Goal: Task Accomplishment & Management: Manage account settings

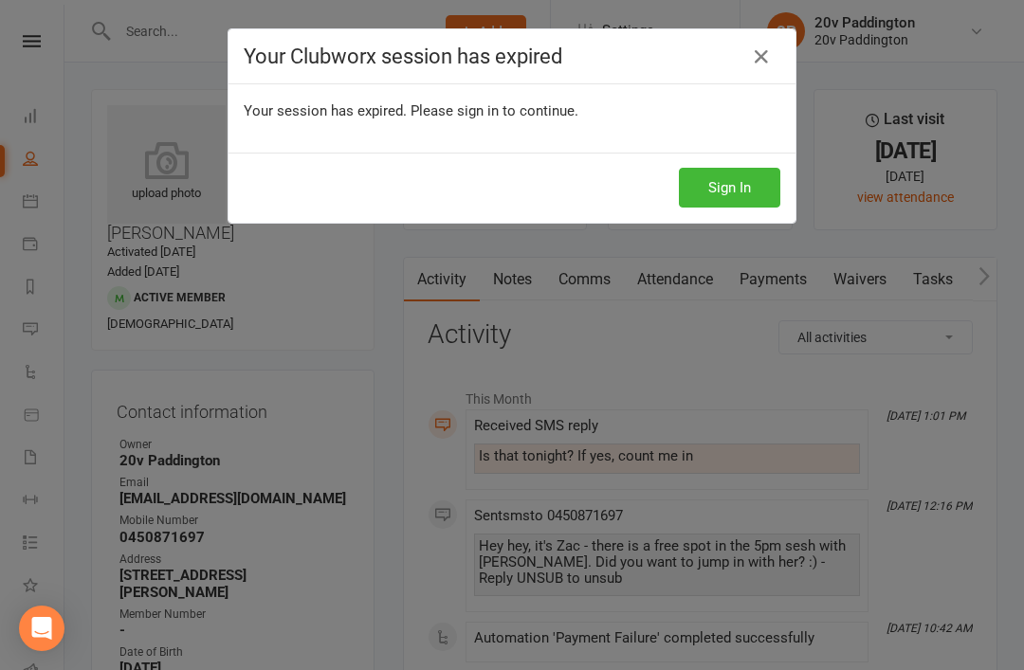
click at [721, 178] on button "Sign In" at bounding box center [729, 188] width 101 height 40
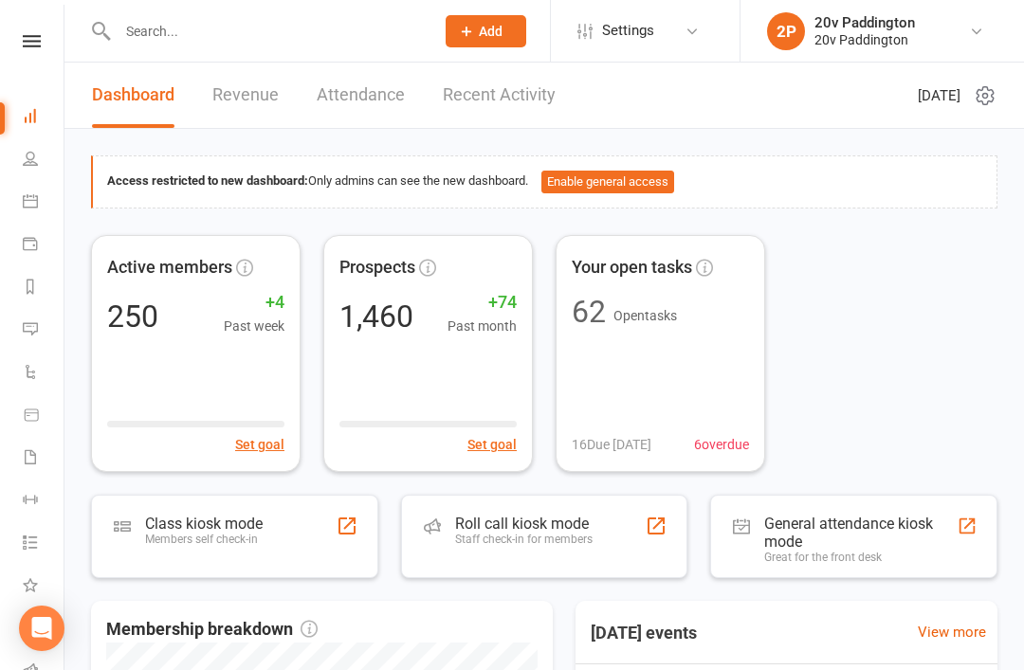
click at [54, 320] on link "Messages" at bounding box center [44, 331] width 43 height 43
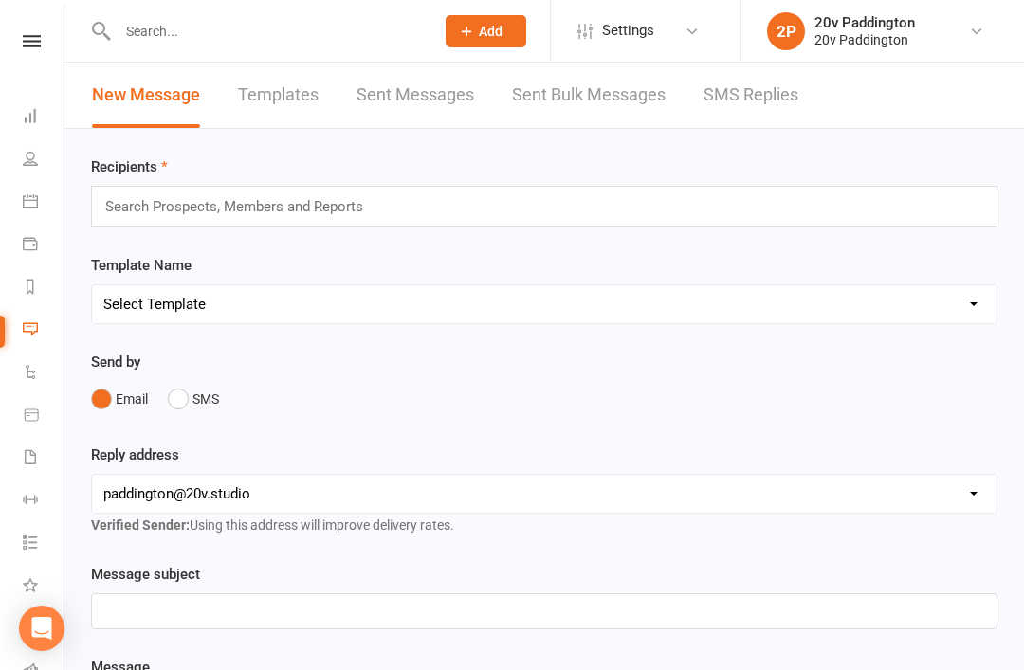
click at [748, 102] on link "SMS Replies" at bounding box center [750, 95] width 95 height 65
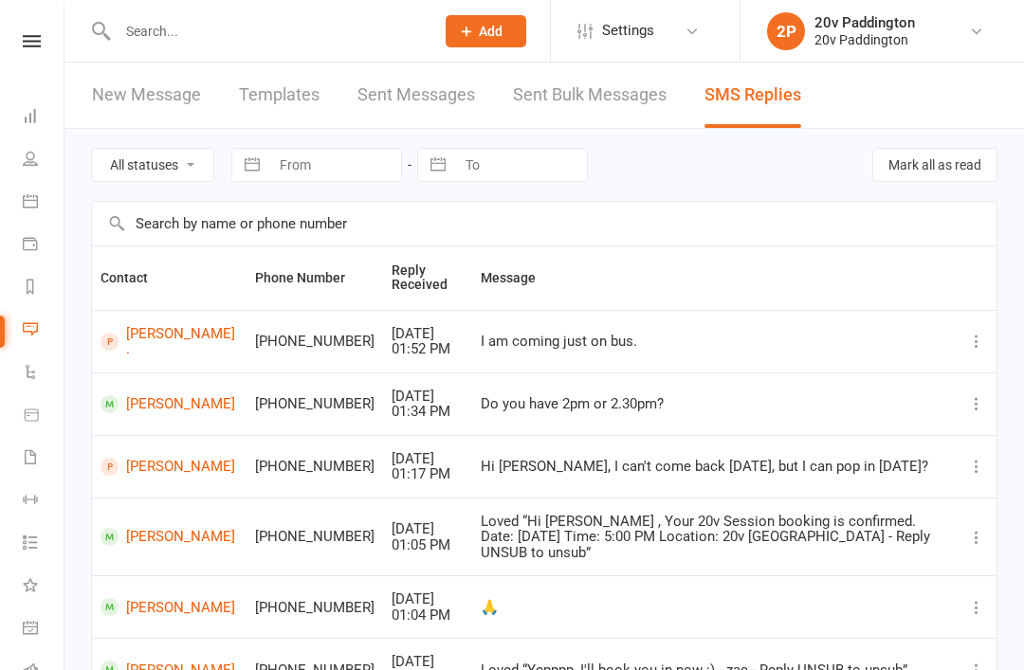
click at [151, 332] on link "Helene ." at bounding box center [168, 341] width 137 height 31
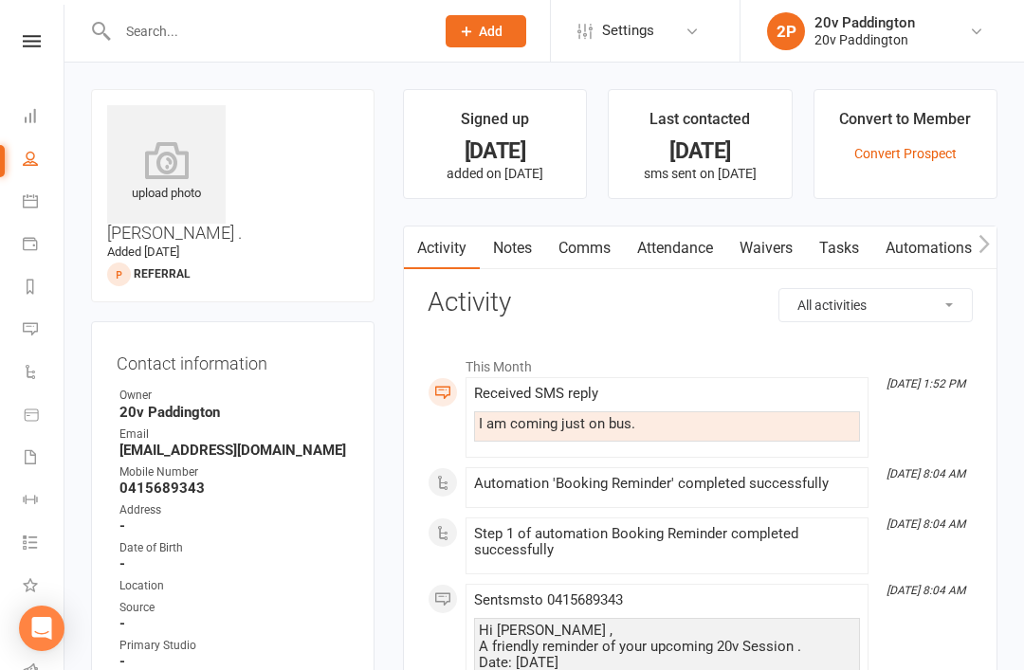
click at [586, 254] on link "Comms" at bounding box center [584, 249] width 79 height 44
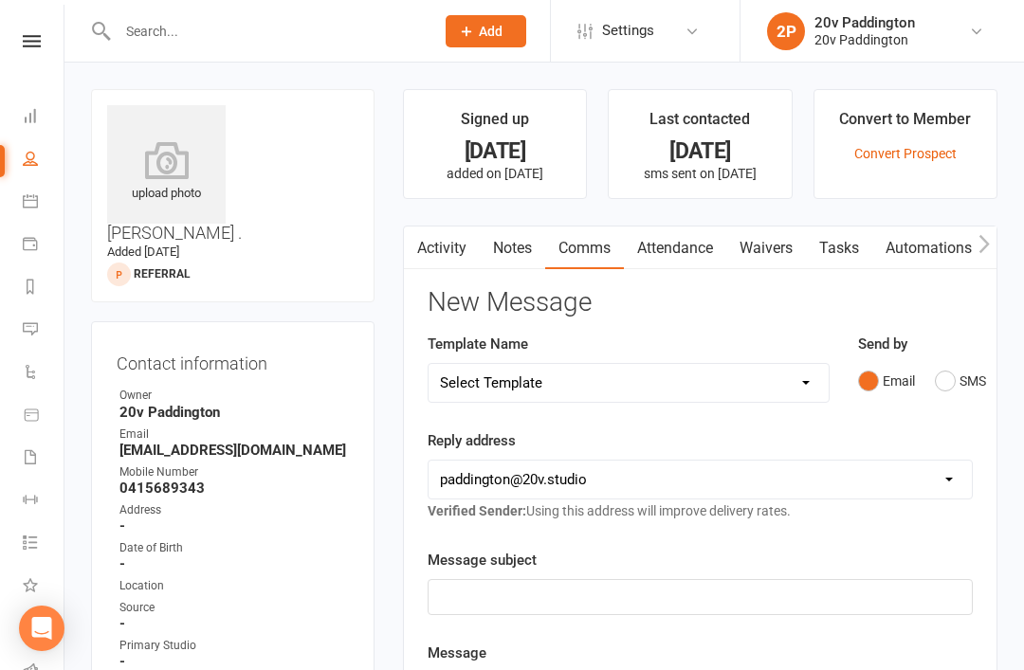
click at [935, 386] on button "SMS" at bounding box center [960, 381] width 51 height 36
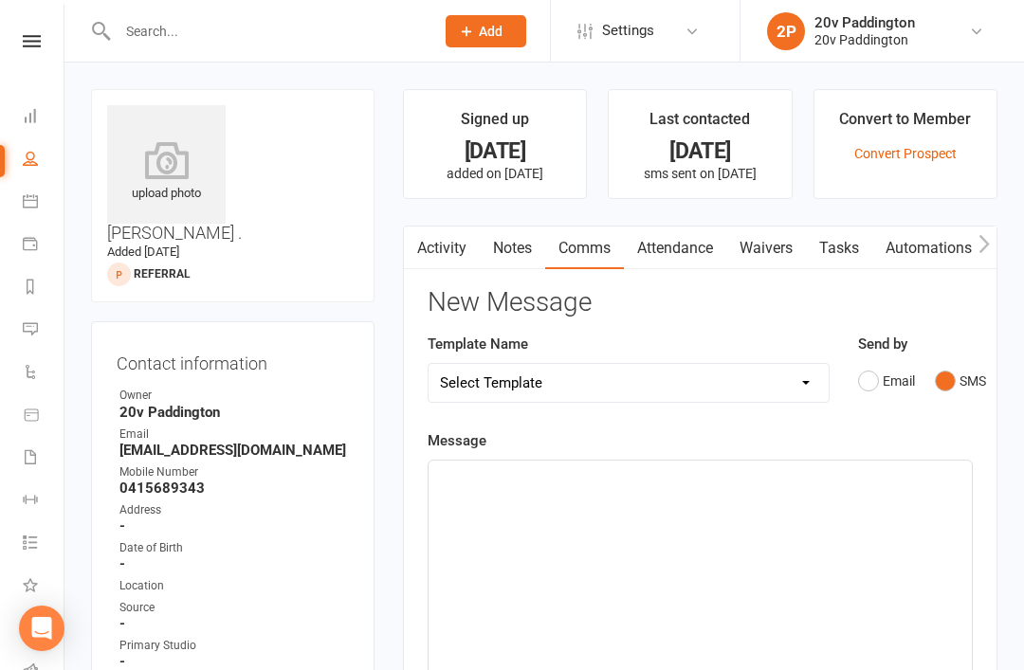
click at [757, 541] on div "﻿" at bounding box center [700, 603] width 543 height 284
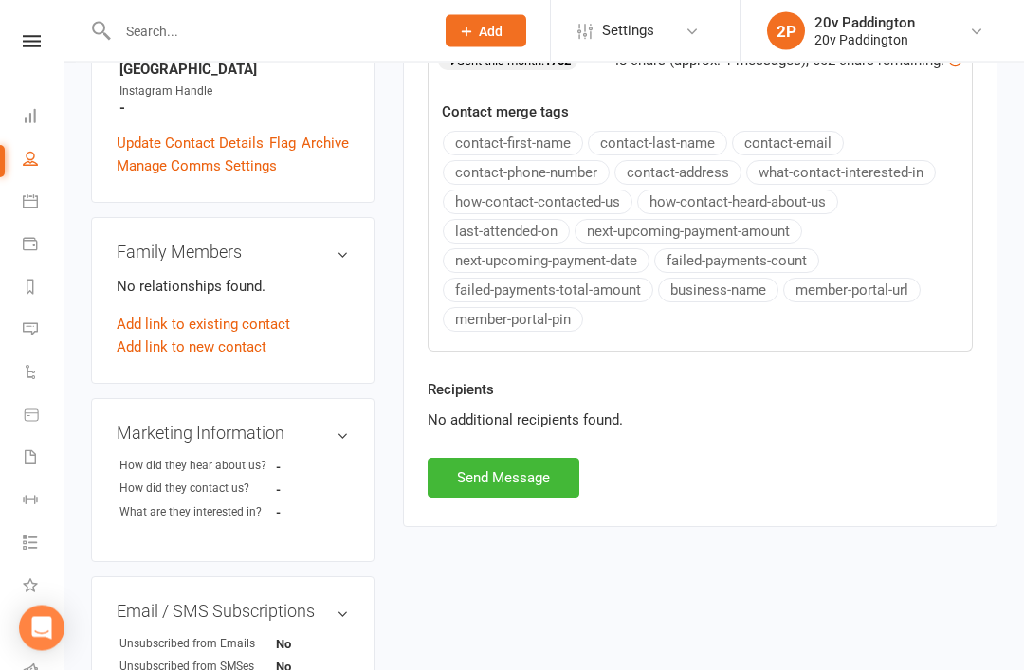
click at [522, 487] on button "Send Message" at bounding box center [504, 479] width 152 height 40
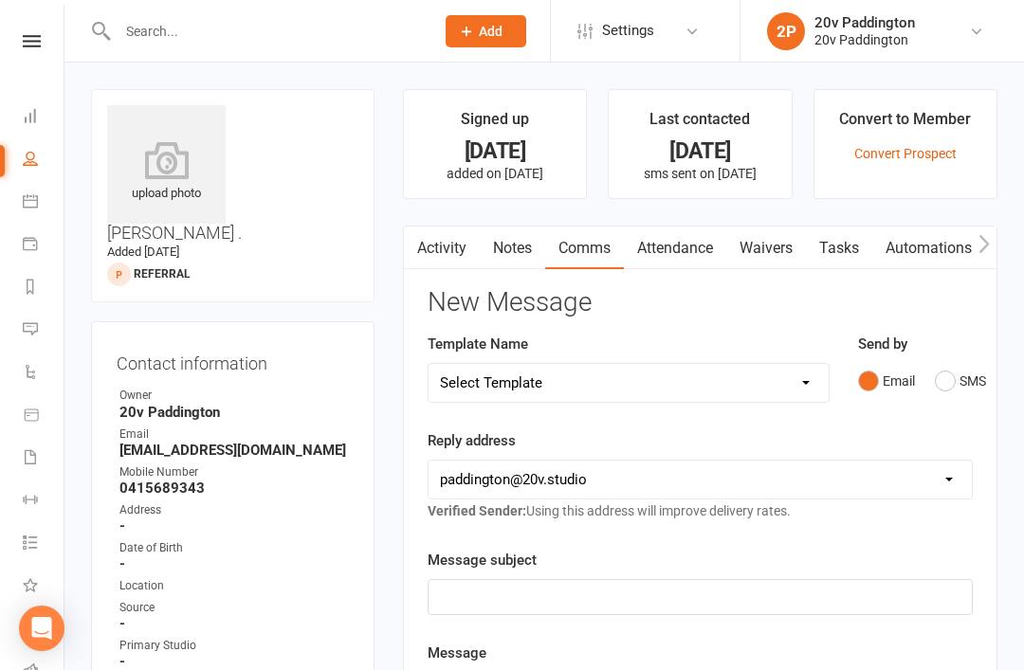
click at [29, 326] on icon at bounding box center [30, 328] width 15 height 15
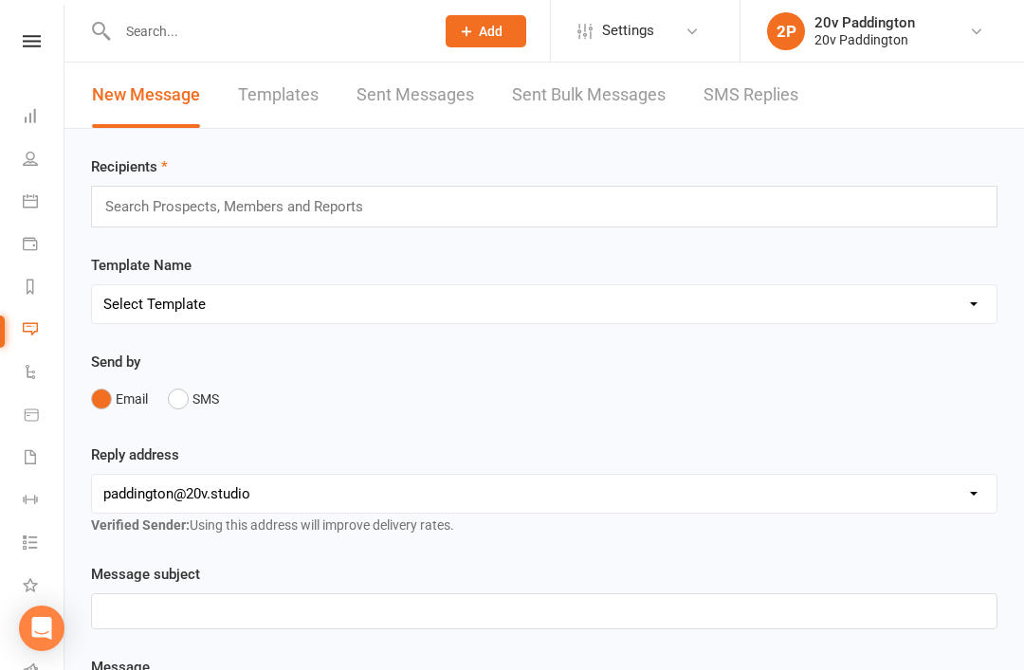
click at [754, 119] on link "SMS Replies" at bounding box center [750, 95] width 95 height 65
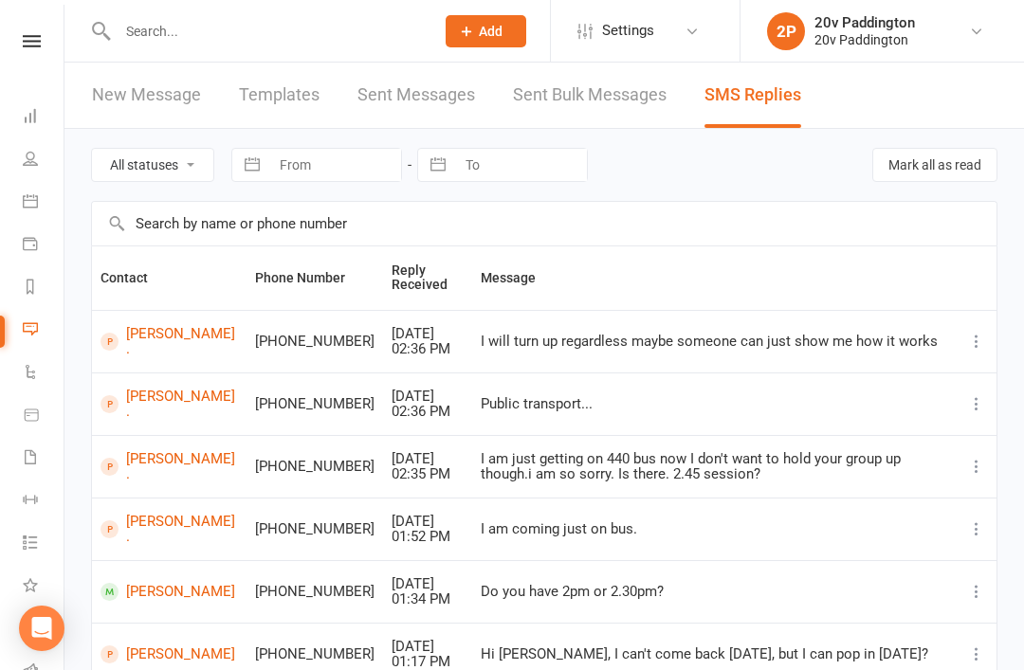
click at [61, 4] on react-component at bounding box center [210, 31] width 421 height 62
click at [79, 8] on react-component at bounding box center [210, 31] width 421 height 62
click at [89, 12] on react-component at bounding box center [210, 31] width 421 height 62
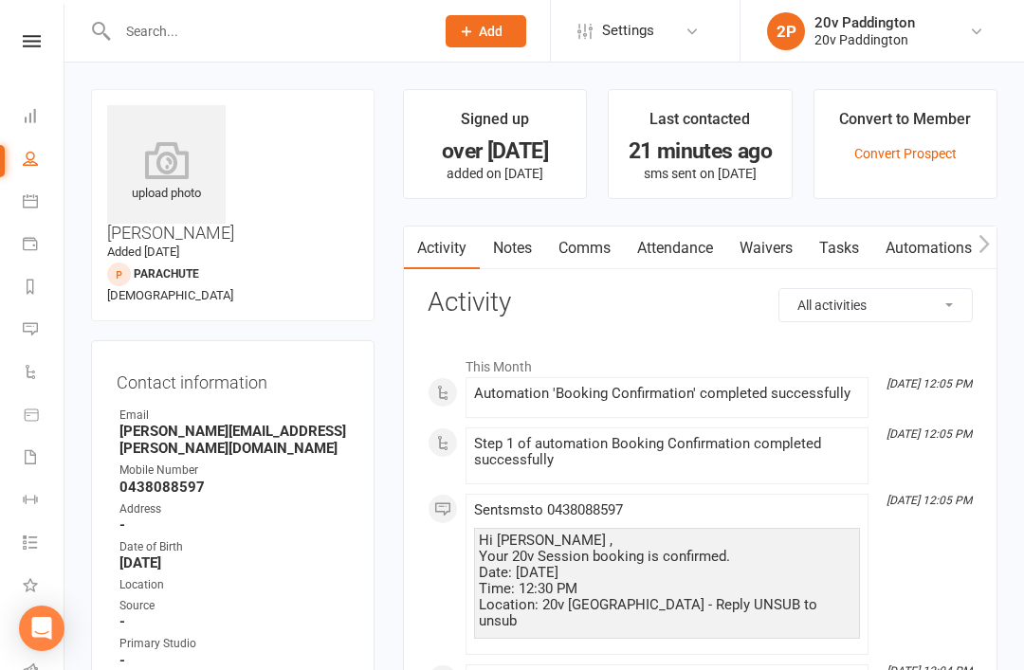
click at [33, 193] on icon at bounding box center [30, 200] width 15 height 15
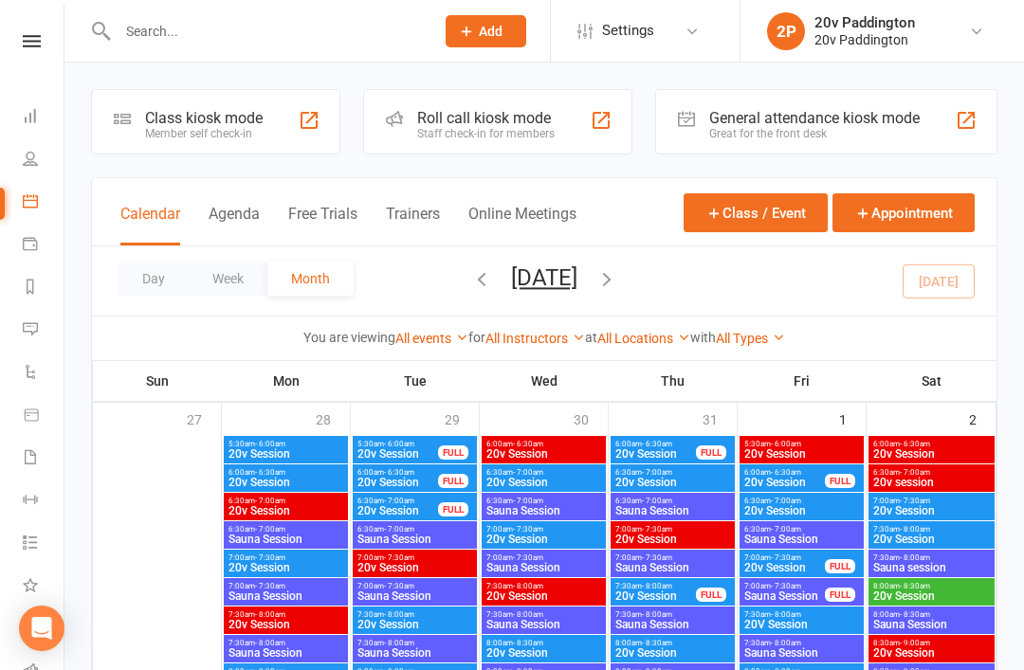
click at [246, 215] on button "Agenda" at bounding box center [234, 225] width 51 height 41
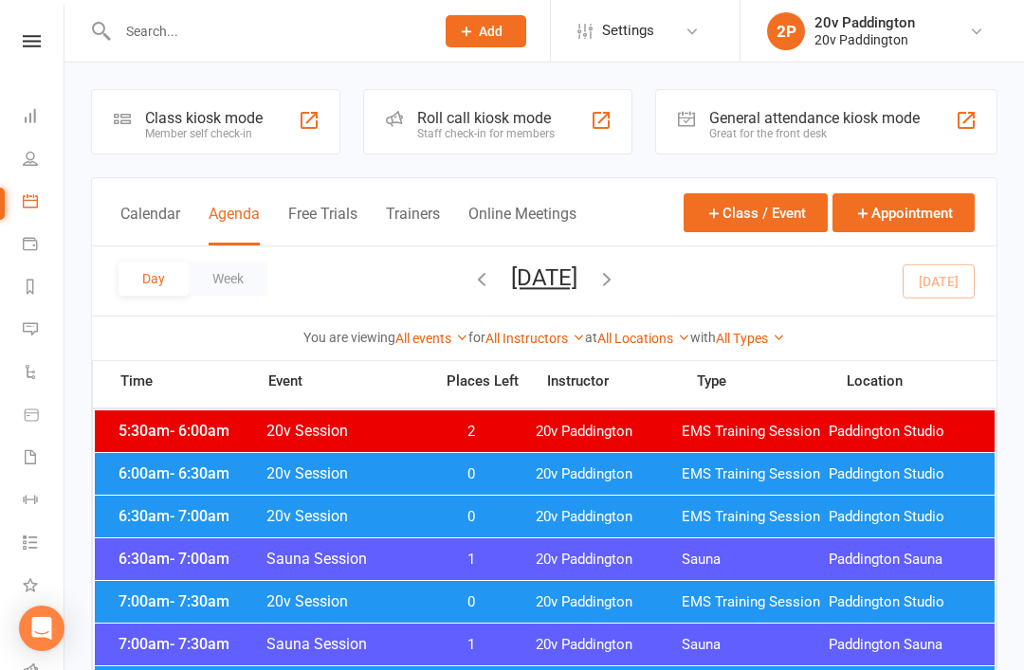
click at [577, 281] on button "Friday, Aug 15, 2025" at bounding box center [544, 278] width 66 height 27
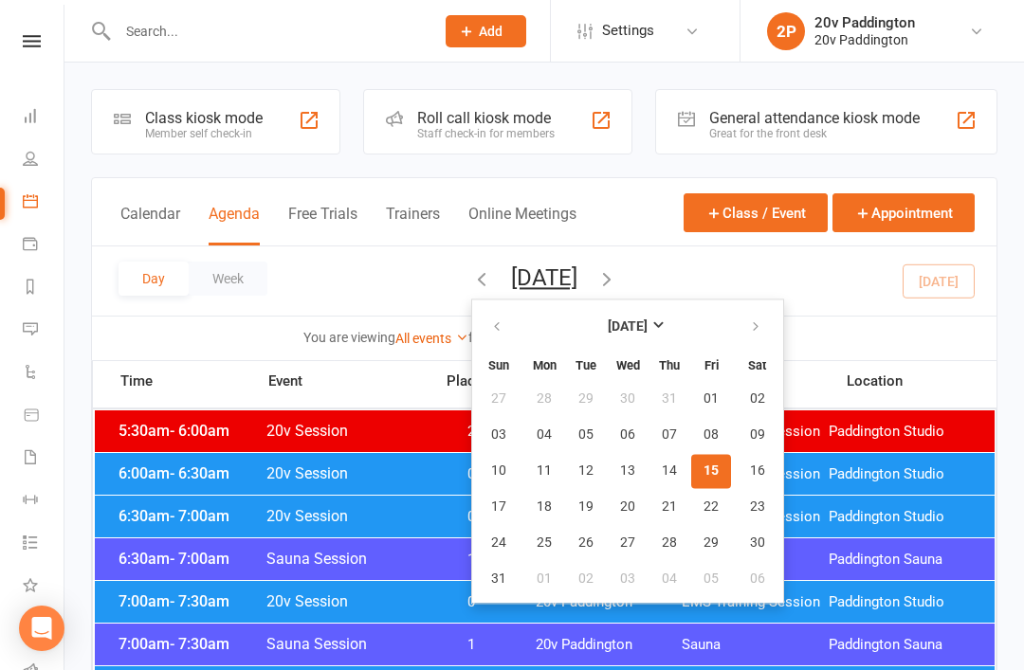
click at [617, 284] on icon "button" at bounding box center [606, 278] width 21 height 21
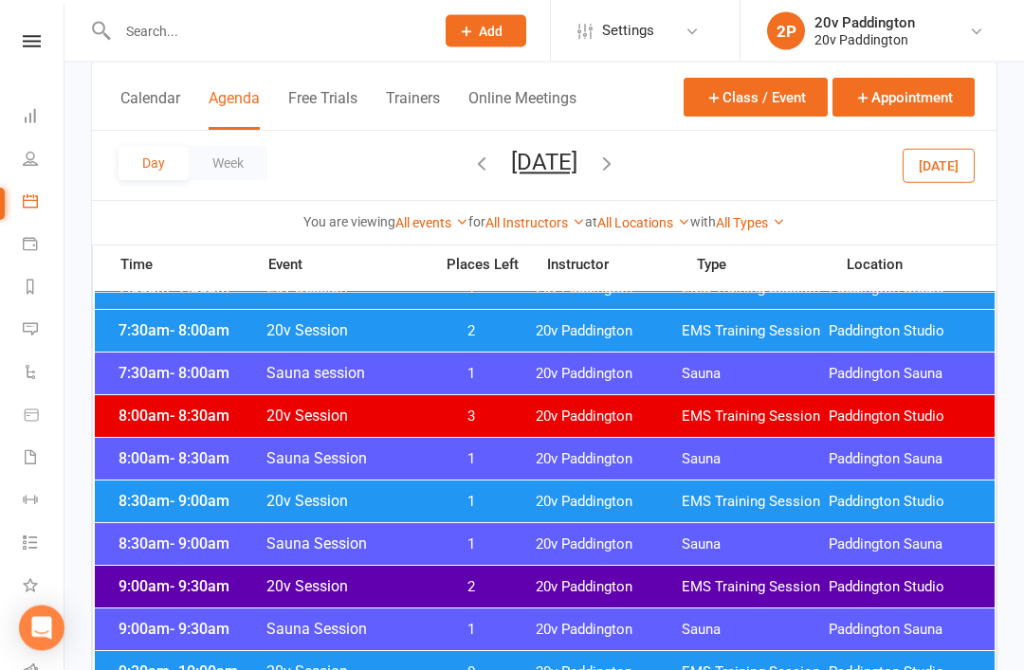
scroll to position [228, 0]
click at [811, 516] on div "8:30am - 9:00am 20v Session 1 20v Paddington EMS Training Session Paddington St…" at bounding box center [545, 502] width 900 height 42
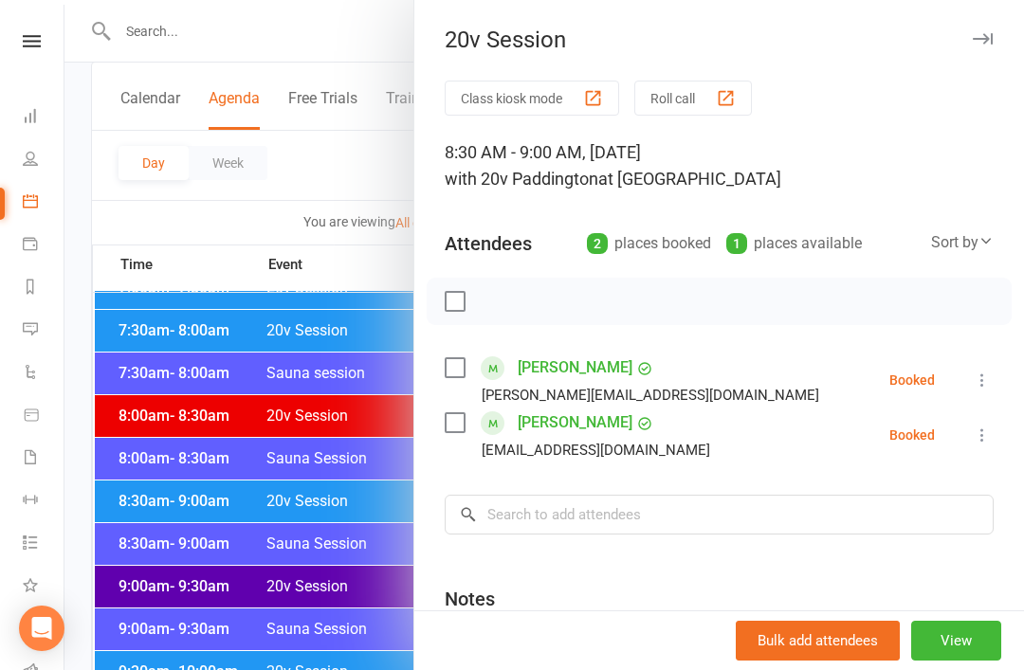
click at [215, 371] on div at bounding box center [543, 335] width 959 height 670
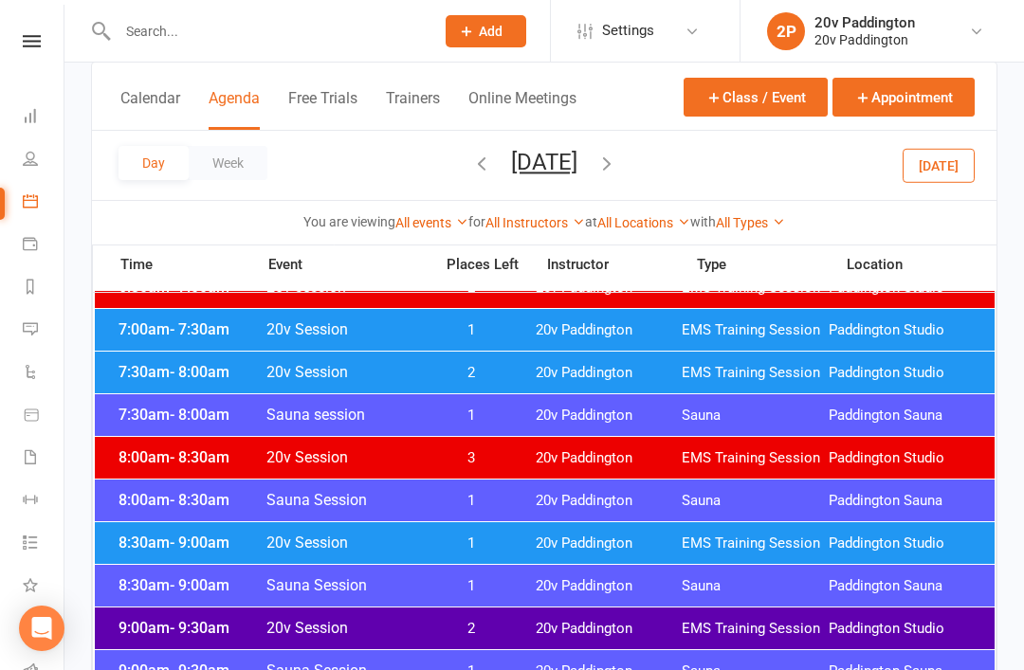
scroll to position [0, 0]
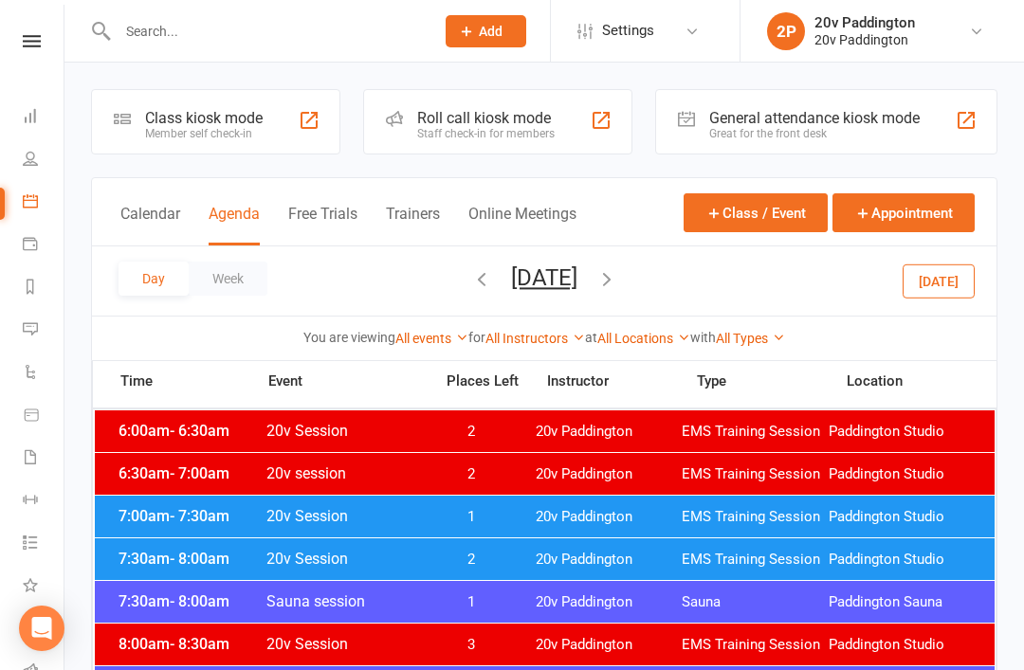
click at [853, 2] on li "2P 20v Paddington 20v Paddington My profile My subscription Help Terms & condit…" at bounding box center [882, 31] width 284 height 62
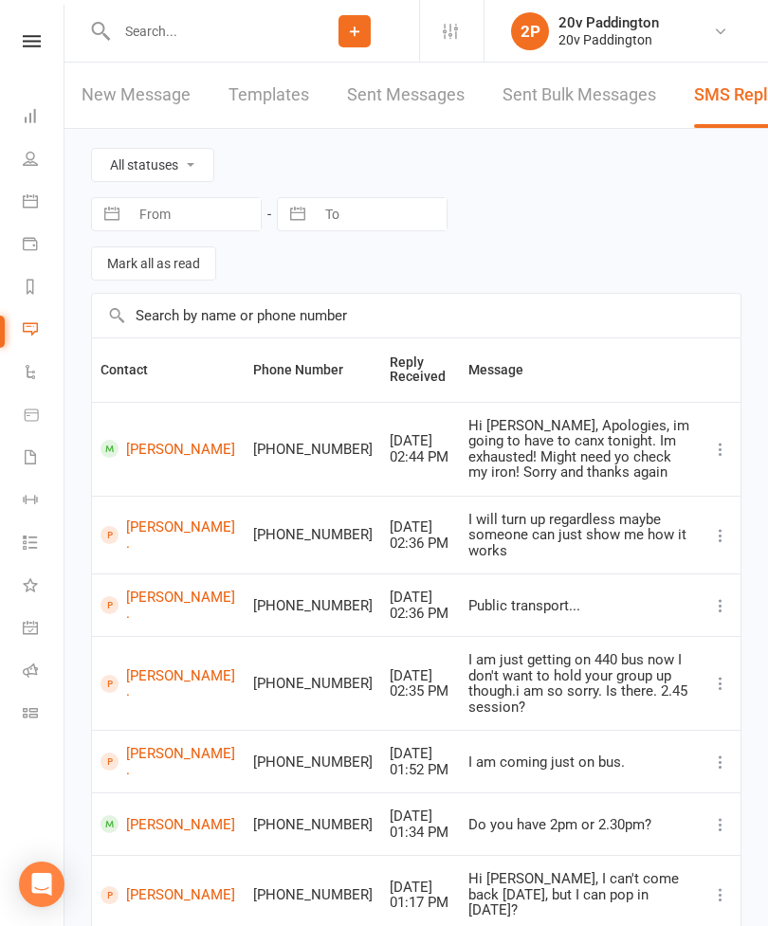
click at [30, 202] on icon at bounding box center [30, 200] width 15 height 15
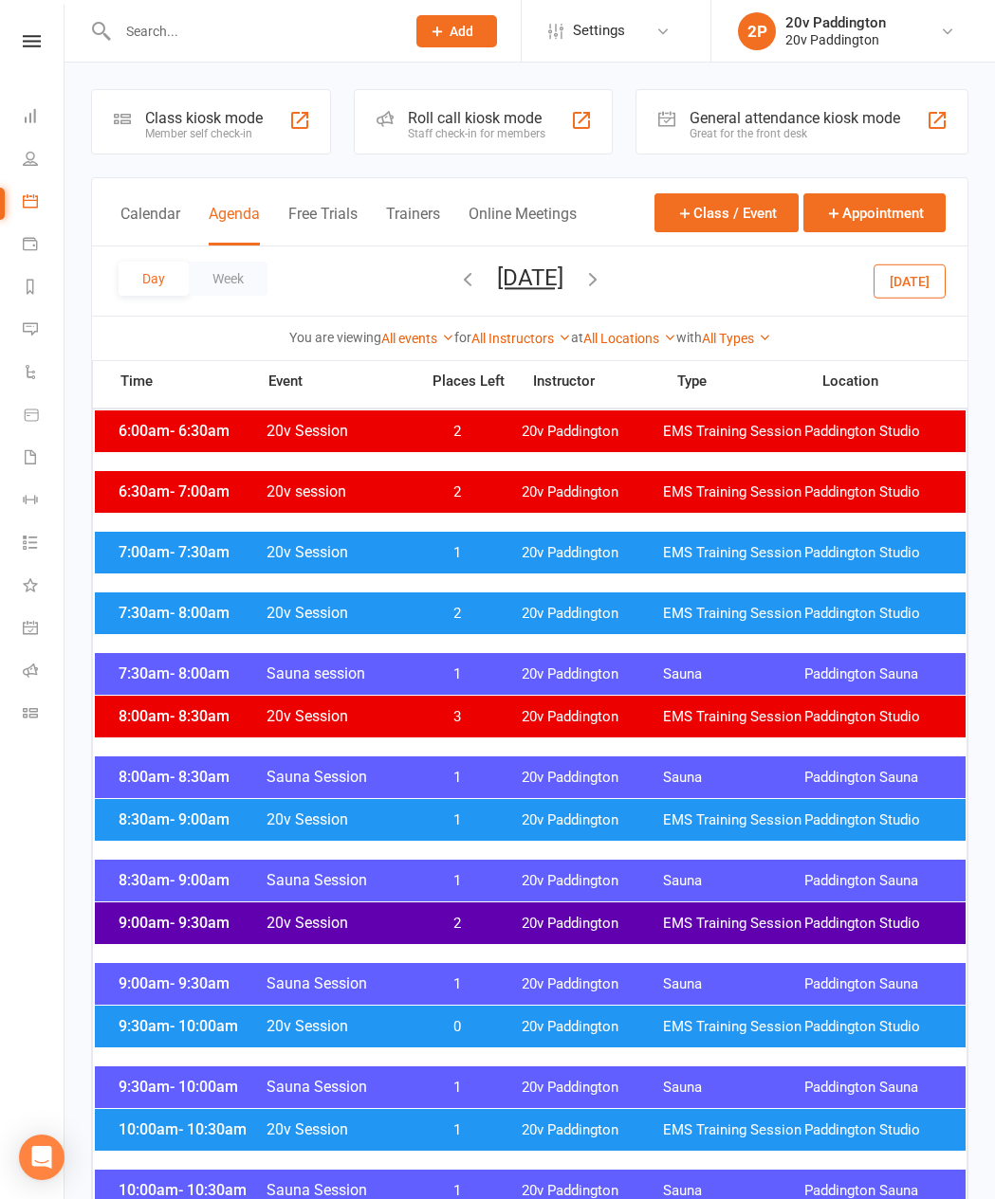
click at [898, 276] on button "[DATE]" at bounding box center [909, 281] width 72 height 34
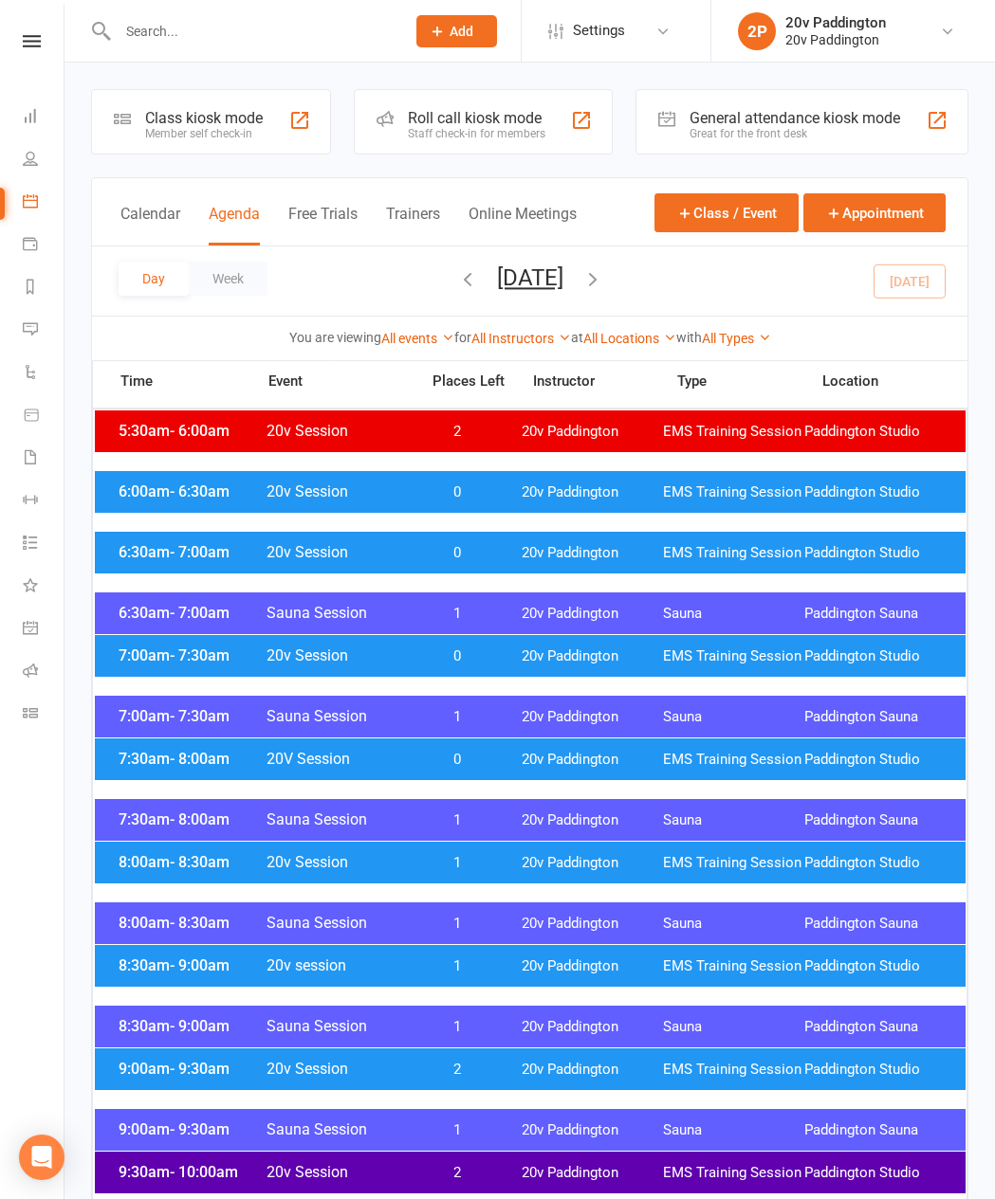
click at [499, 288] on button "[DATE]" at bounding box center [530, 278] width 66 height 27
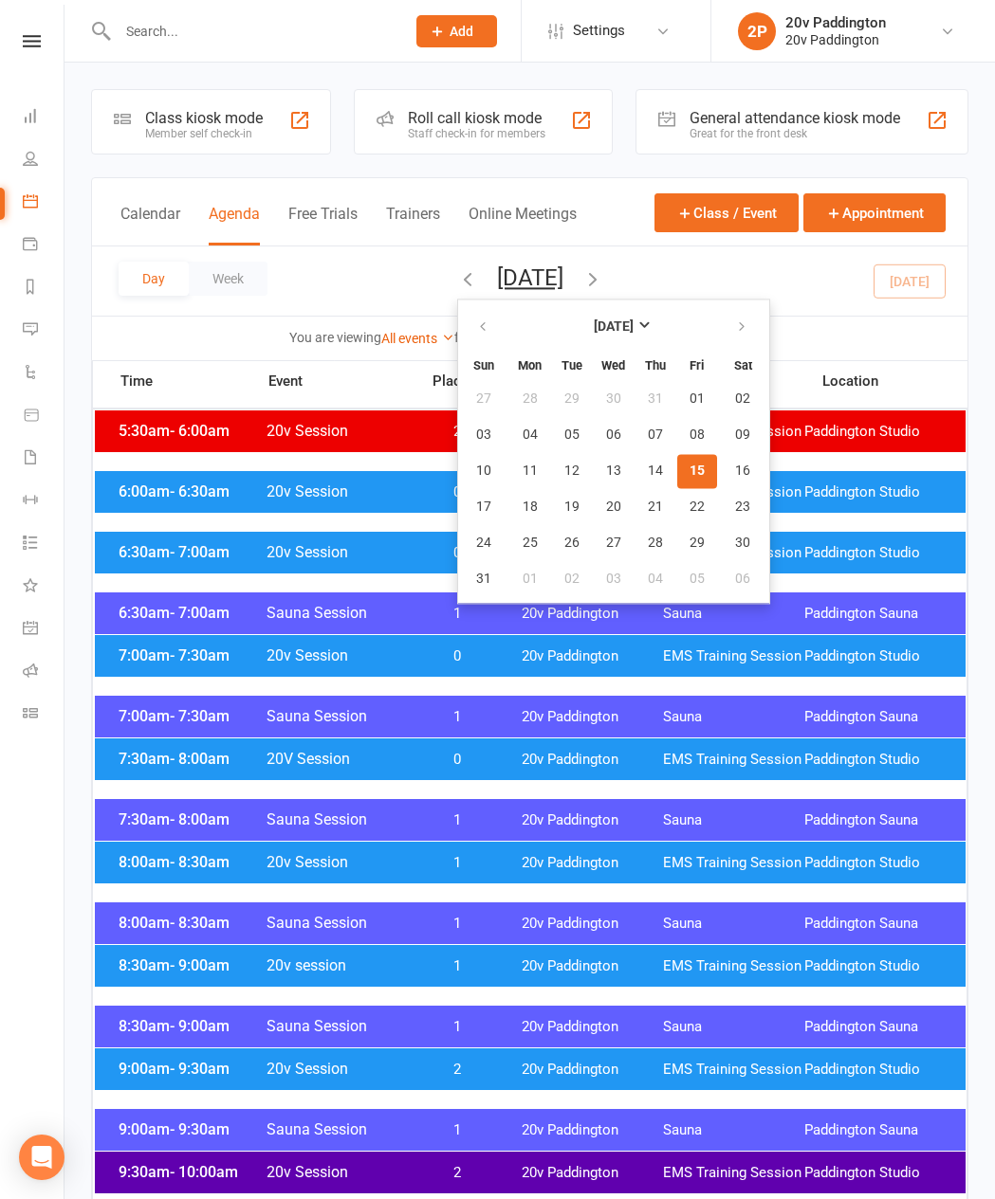
click at [689, 479] on span "15" at bounding box center [696, 471] width 15 height 15
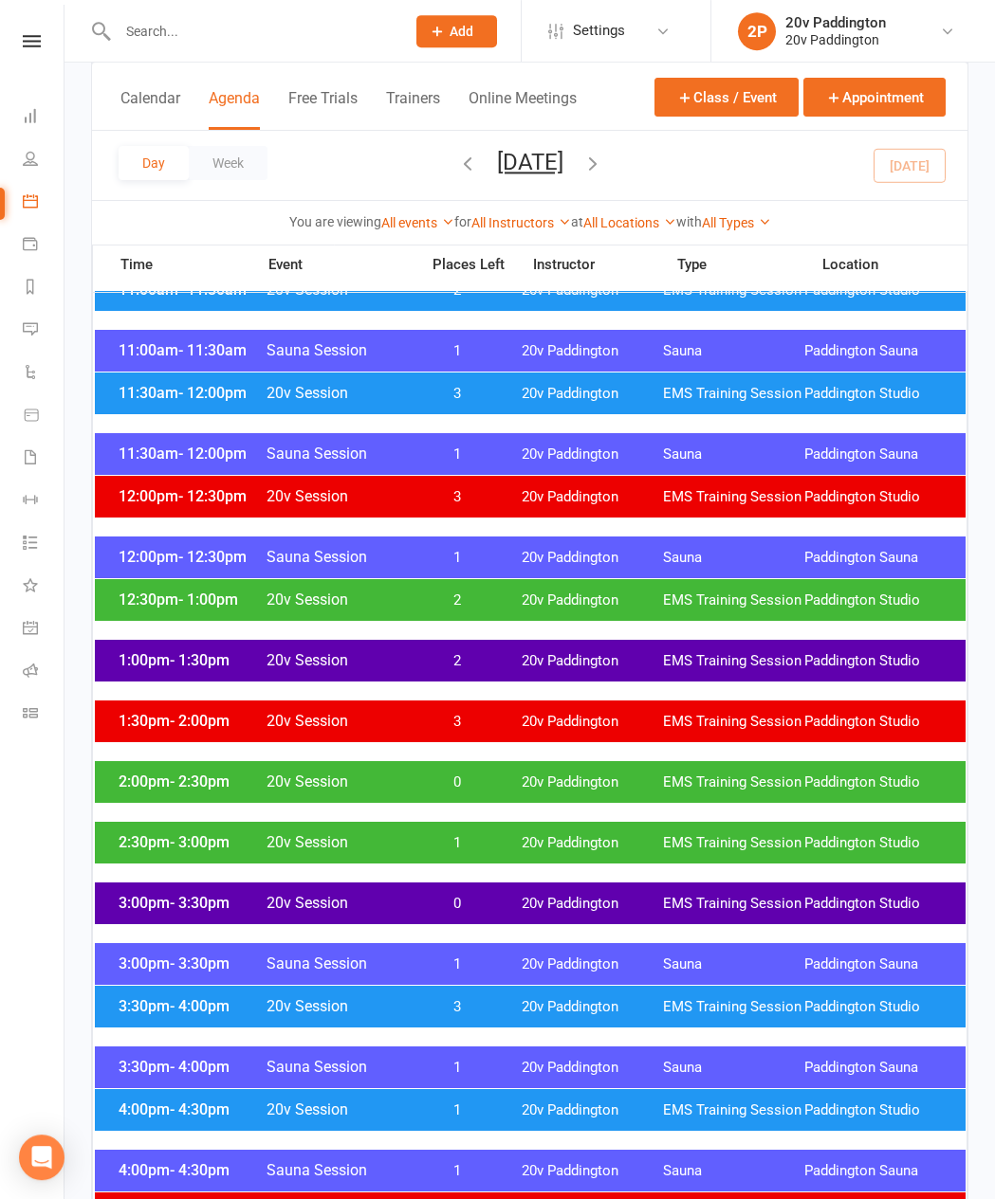
click at [171, 669] on span "- 3:00pm" at bounding box center [200, 842] width 60 height 18
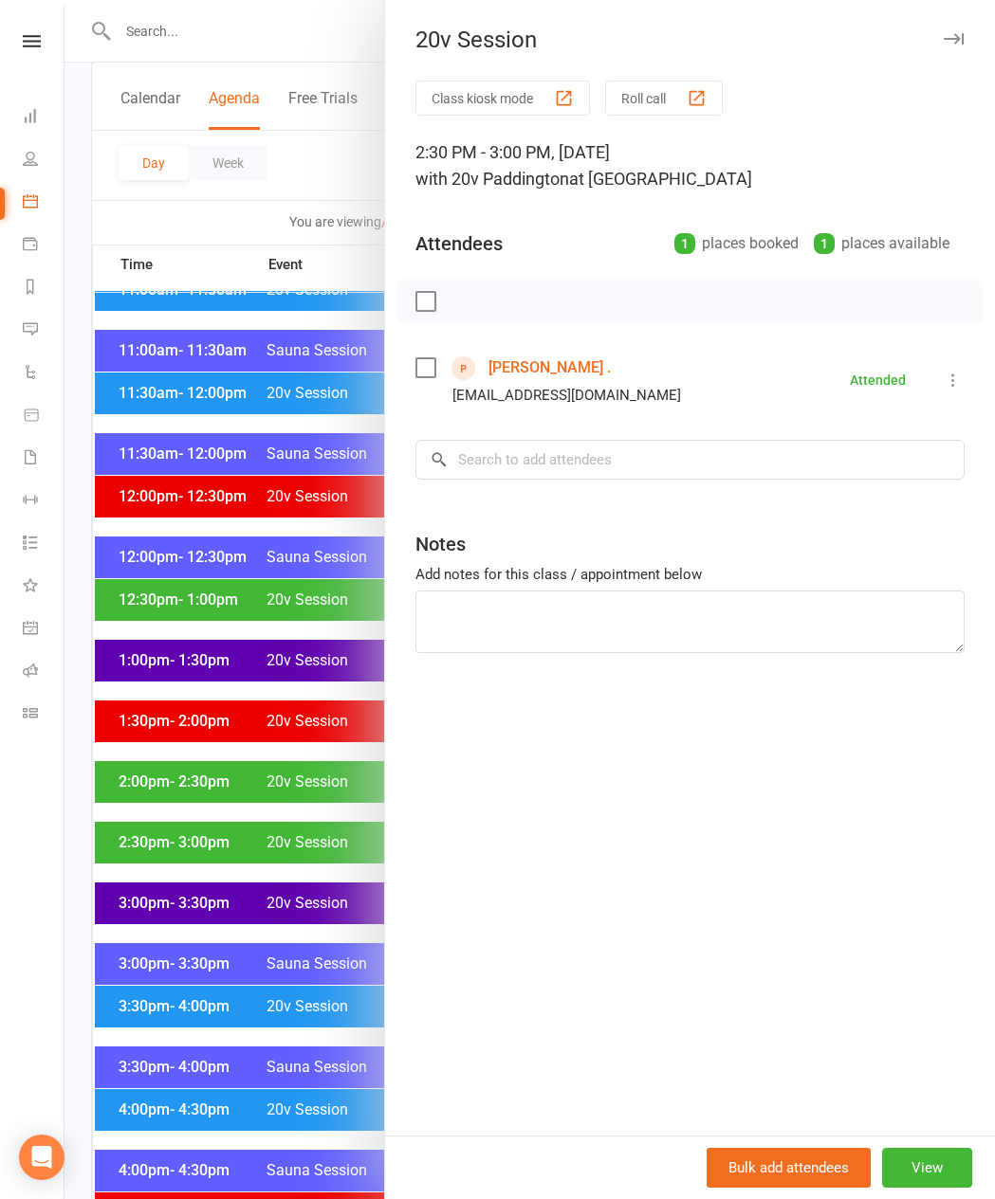
click at [529, 377] on link "[PERSON_NAME] ." at bounding box center [549, 368] width 122 height 30
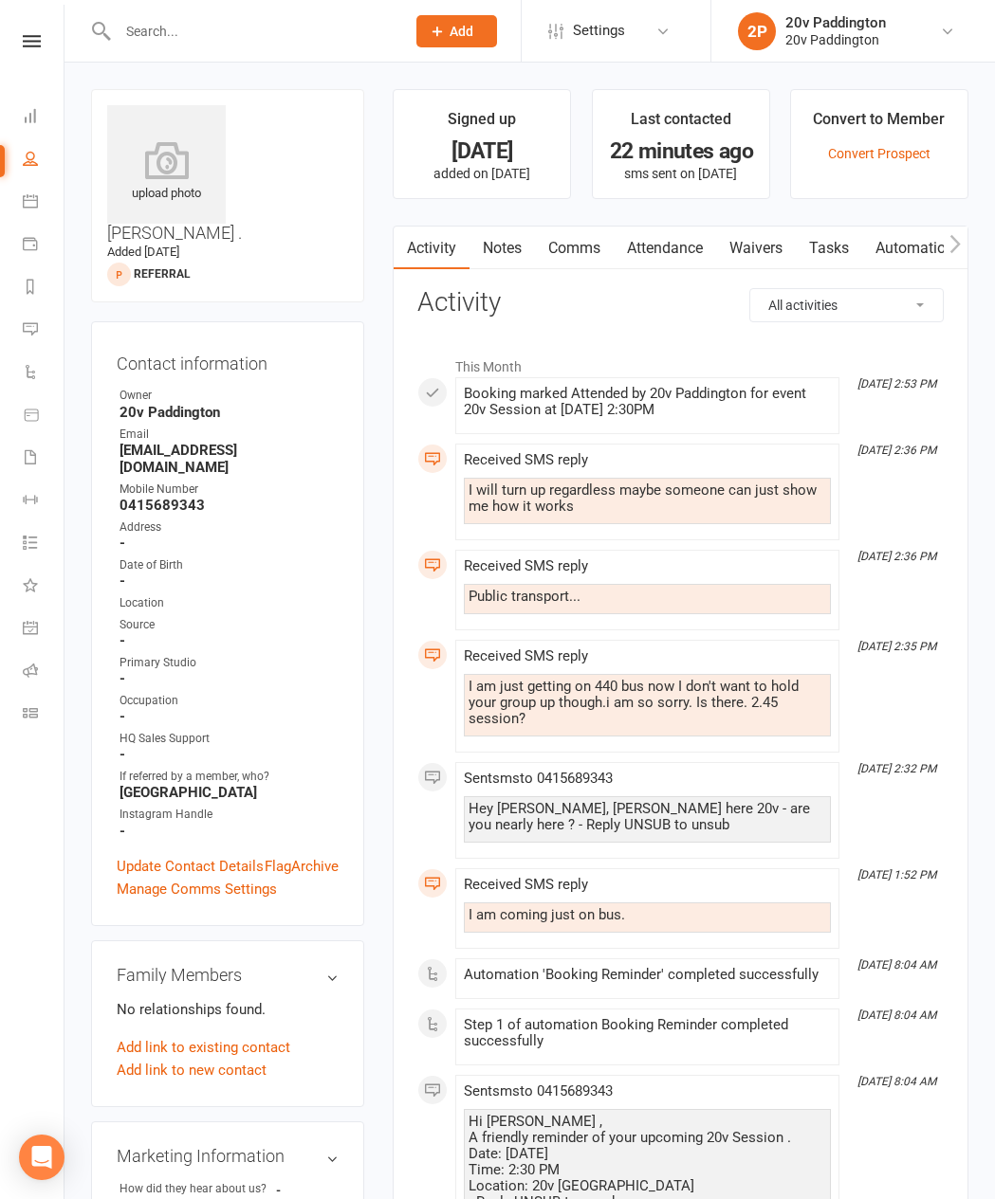
click at [763, 263] on link "Waivers" at bounding box center [756, 249] width 80 height 44
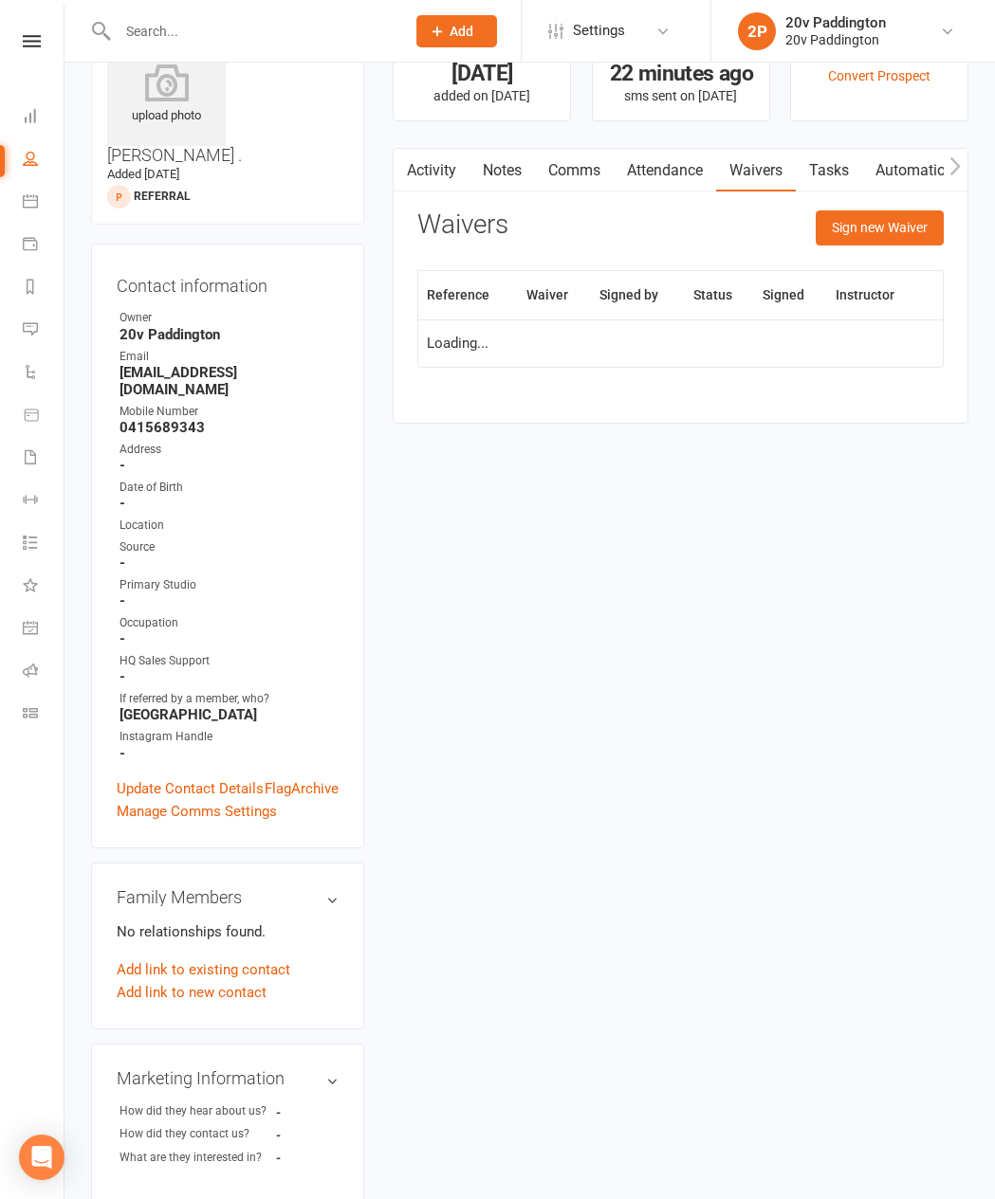
scroll to position [78, 0]
click at [846, 241] on button "Sign new Waiver" at bounding box center [879, 227] width 128 height 34
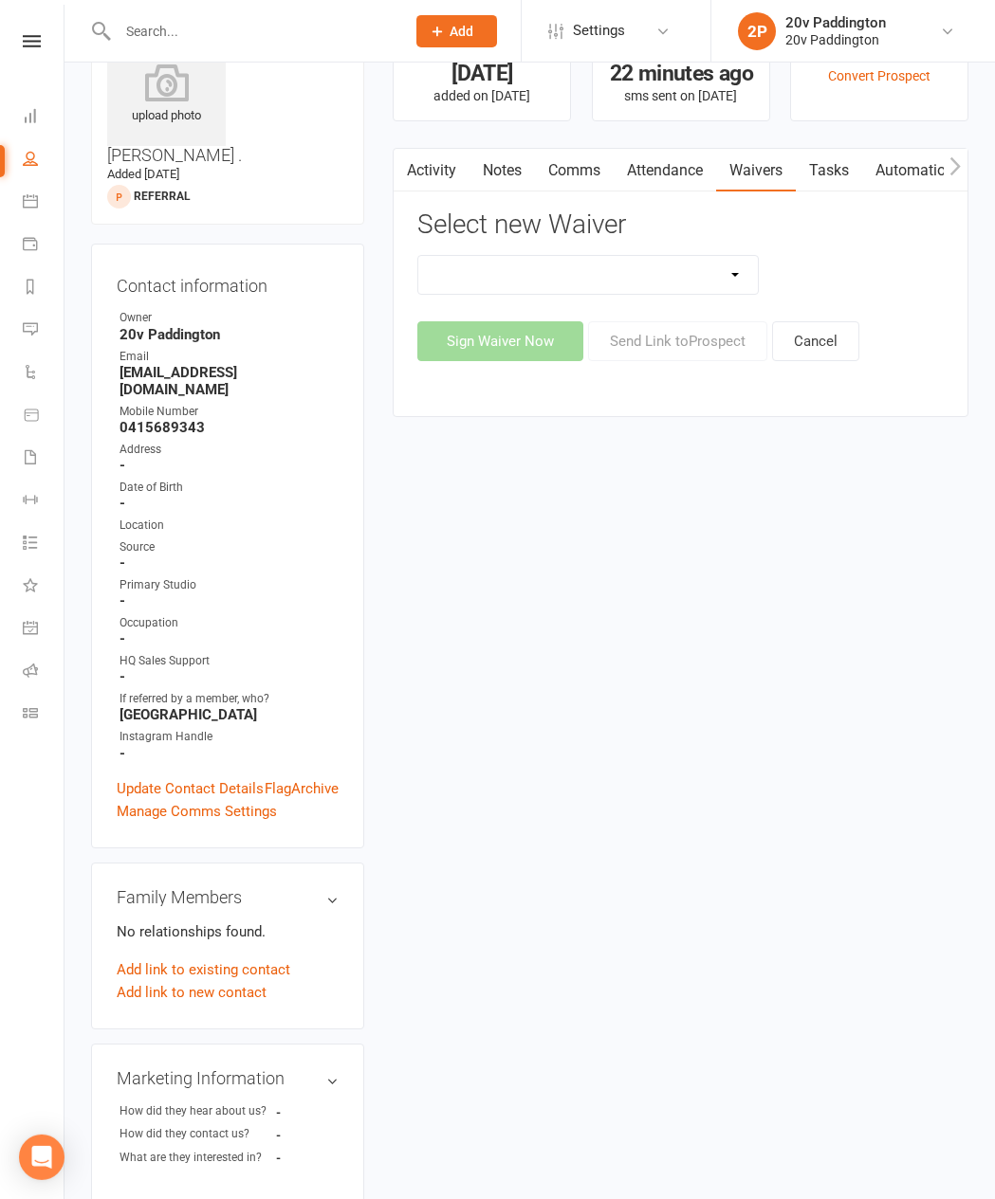
click at [483, 278] on select "20v Ambassador Program 20v Pre Exercise Questionnaire 20V Sauna Sessions 2 Sess…" at bounding box center [587, 275] width 339 height 38
select select "8104"
click at [465, 350] on button "Sign Waiver Now" at bounding box center [500, 341] width 166 height 40
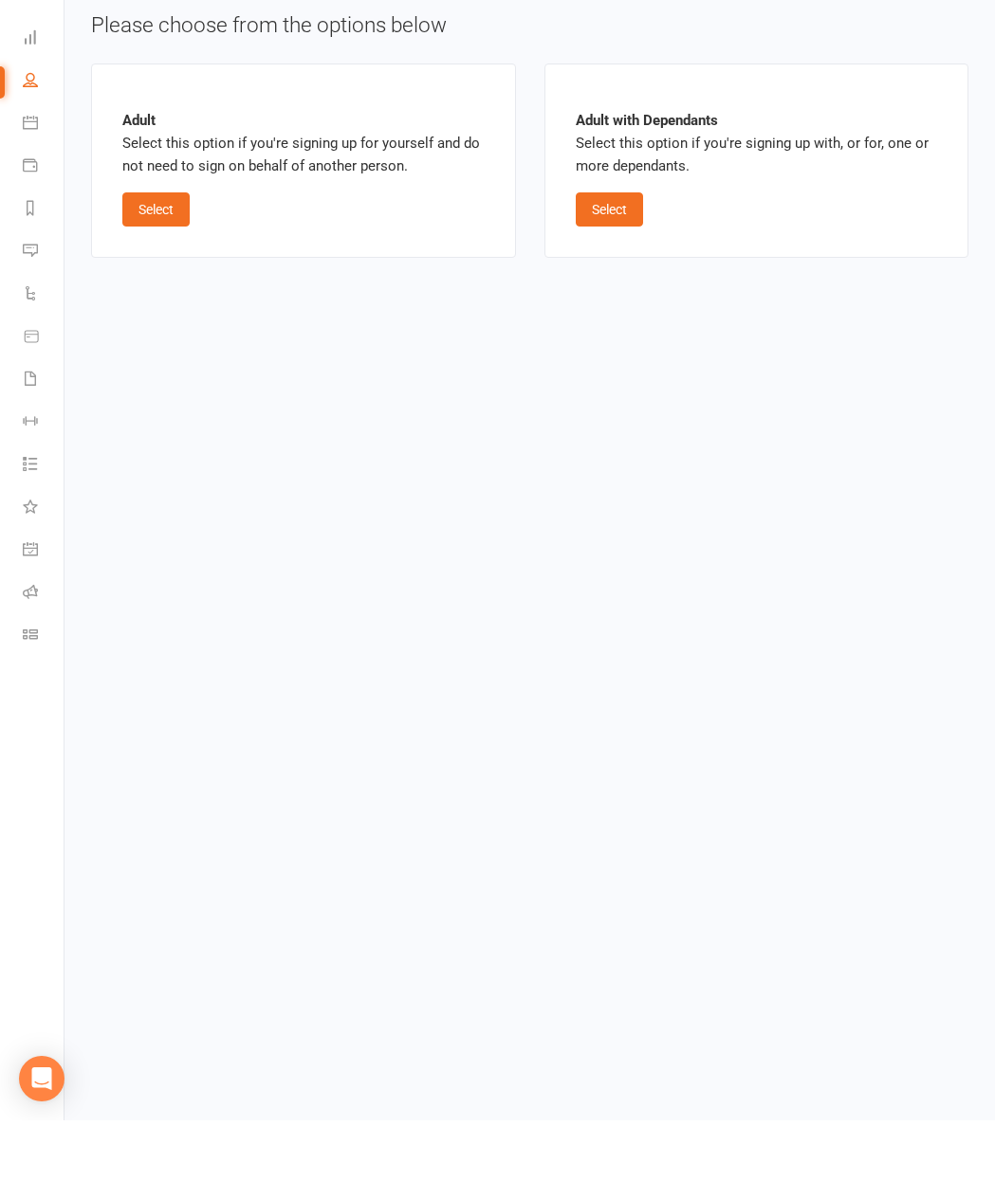
click at [171, 271] on button "Select" at bounding box center [155, 288] width 67 height 34
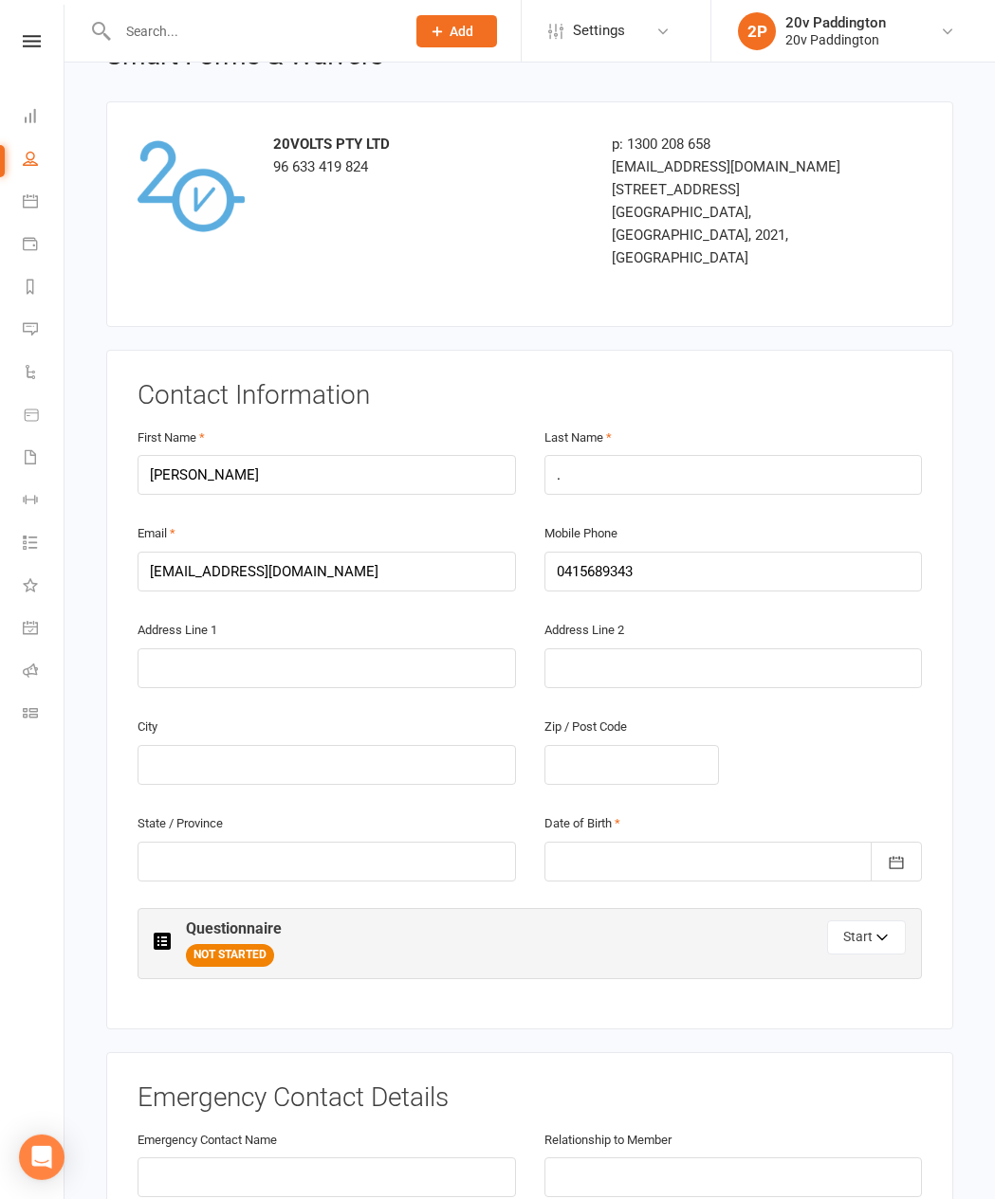
click at [744, 669] on div at bounding box center [733, 862] width 378 height 40
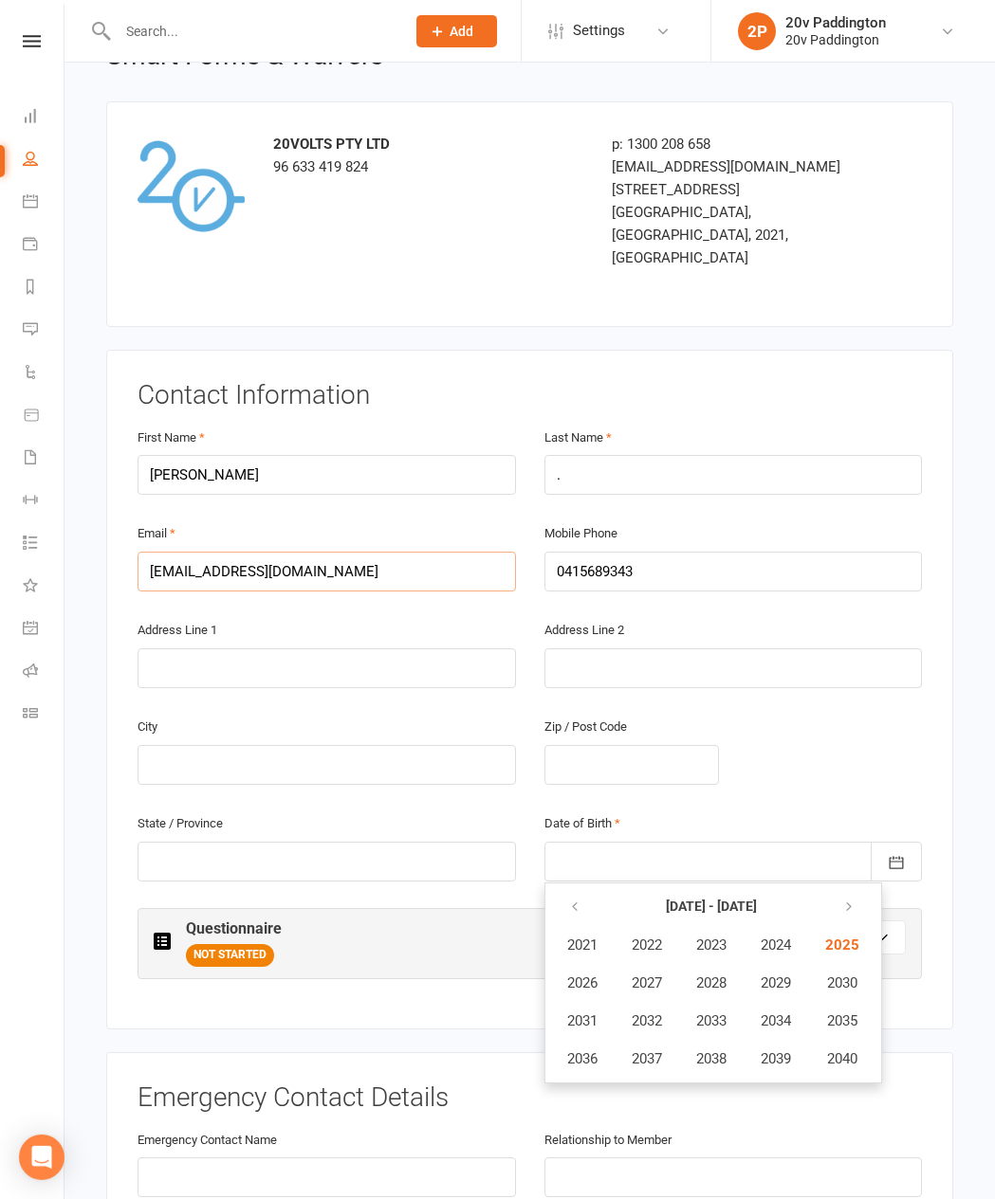
click at [286, 552] on input "[EMAIL_ADDRESS][DOMAIN_NAME]" at bounding box center [326, 572] width 378 height 40
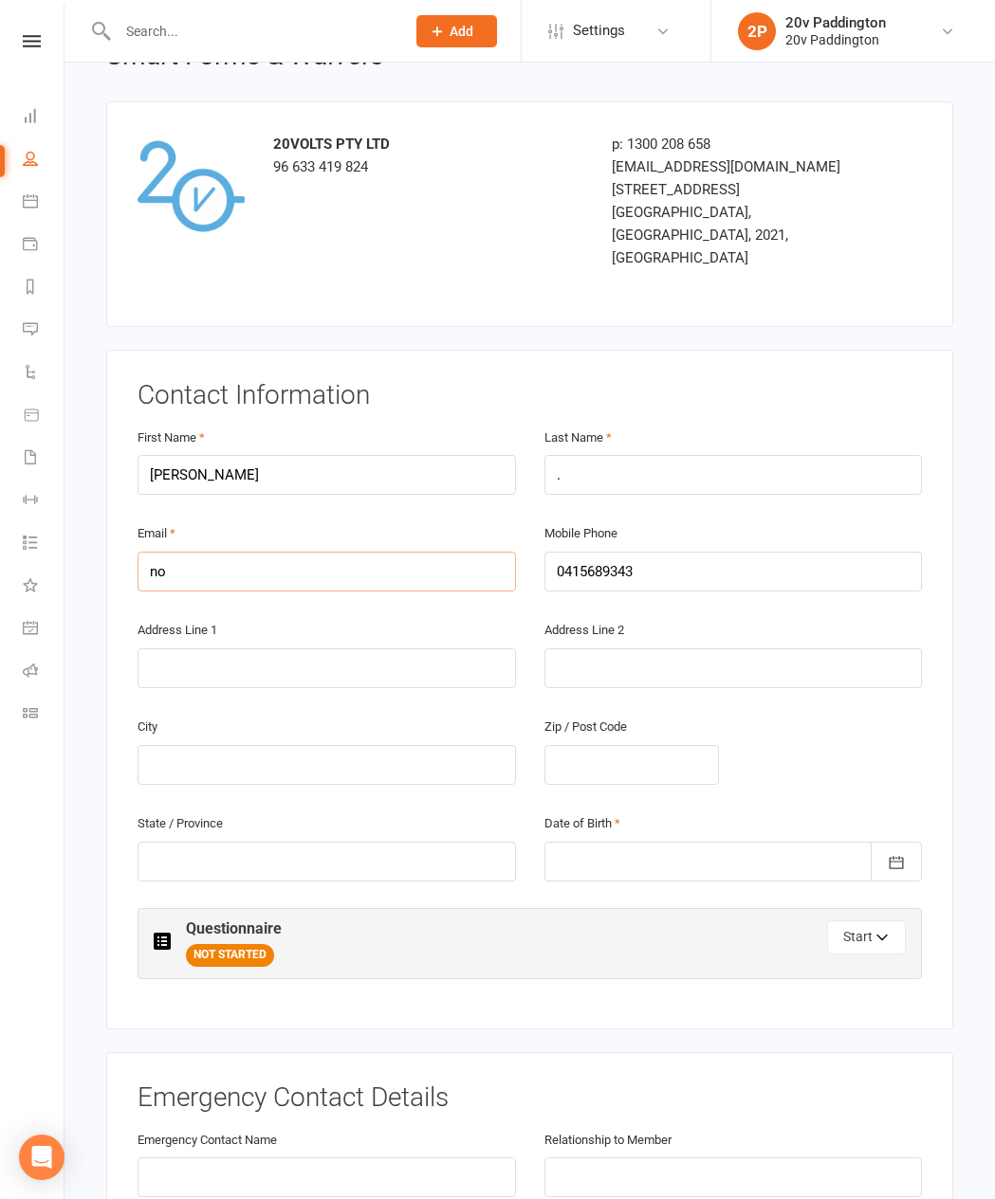
type input "n"
type input "[EMAIL_ADDRESS][DOMAIN_NAME]"
click at [642, 455] on input "." at bounding box center [733, 475] width 378 height 40
type input "Upton"
click at [711, 669] on div at bounding box center [733, 862] width 378 height 40
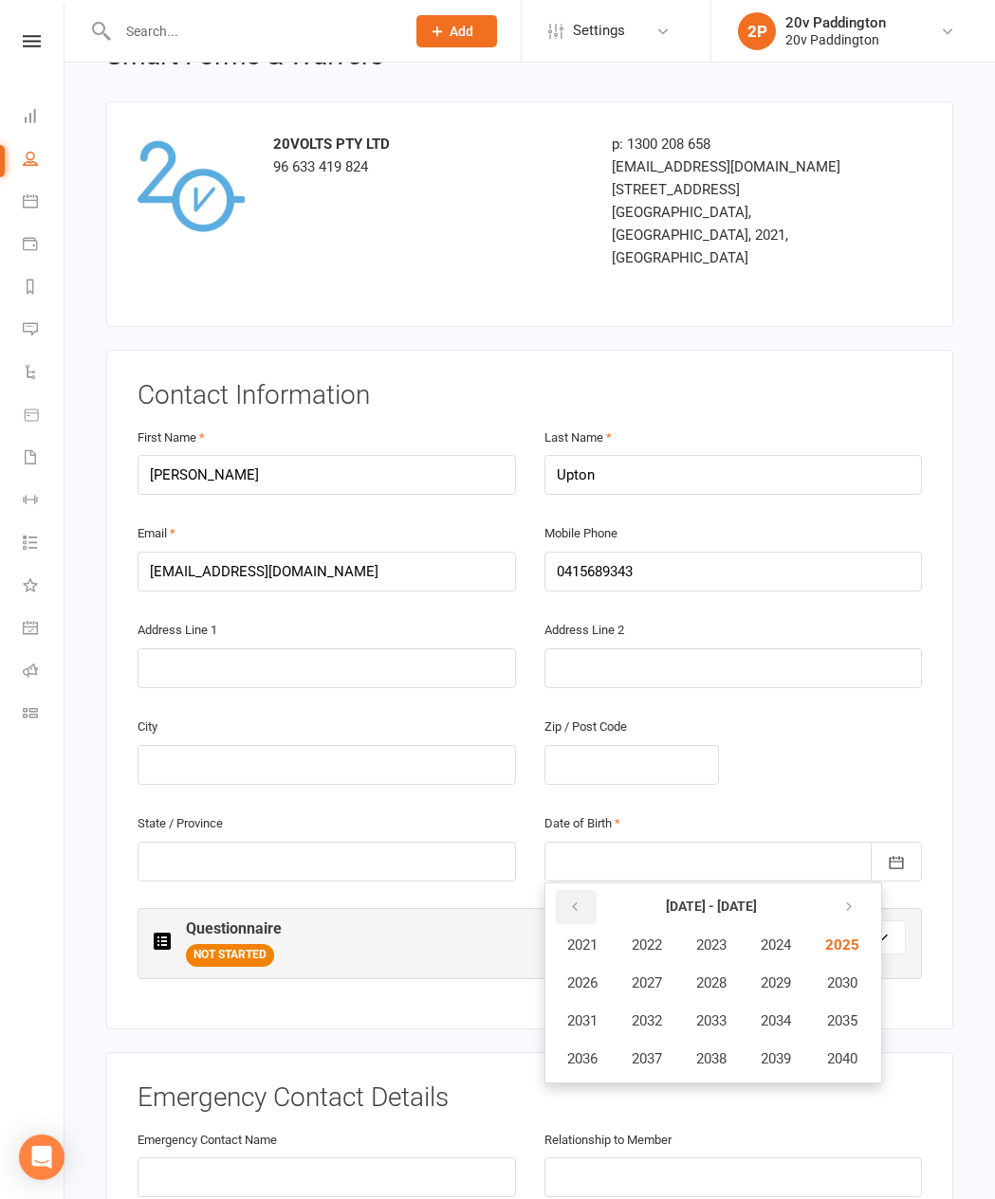
click at [579, 669] on button "button" at bounding box center [576, 907] width 41 height 34
click at [564, 669] on button "button" at bounding box center [576, 907] width 41 height 34
click at [591, 669] on button "button" at bounding box center [576, 907] width 41 height 34
click at [710, 669] on span "1978" at bounding box center [711, 1058] width 30 height 17
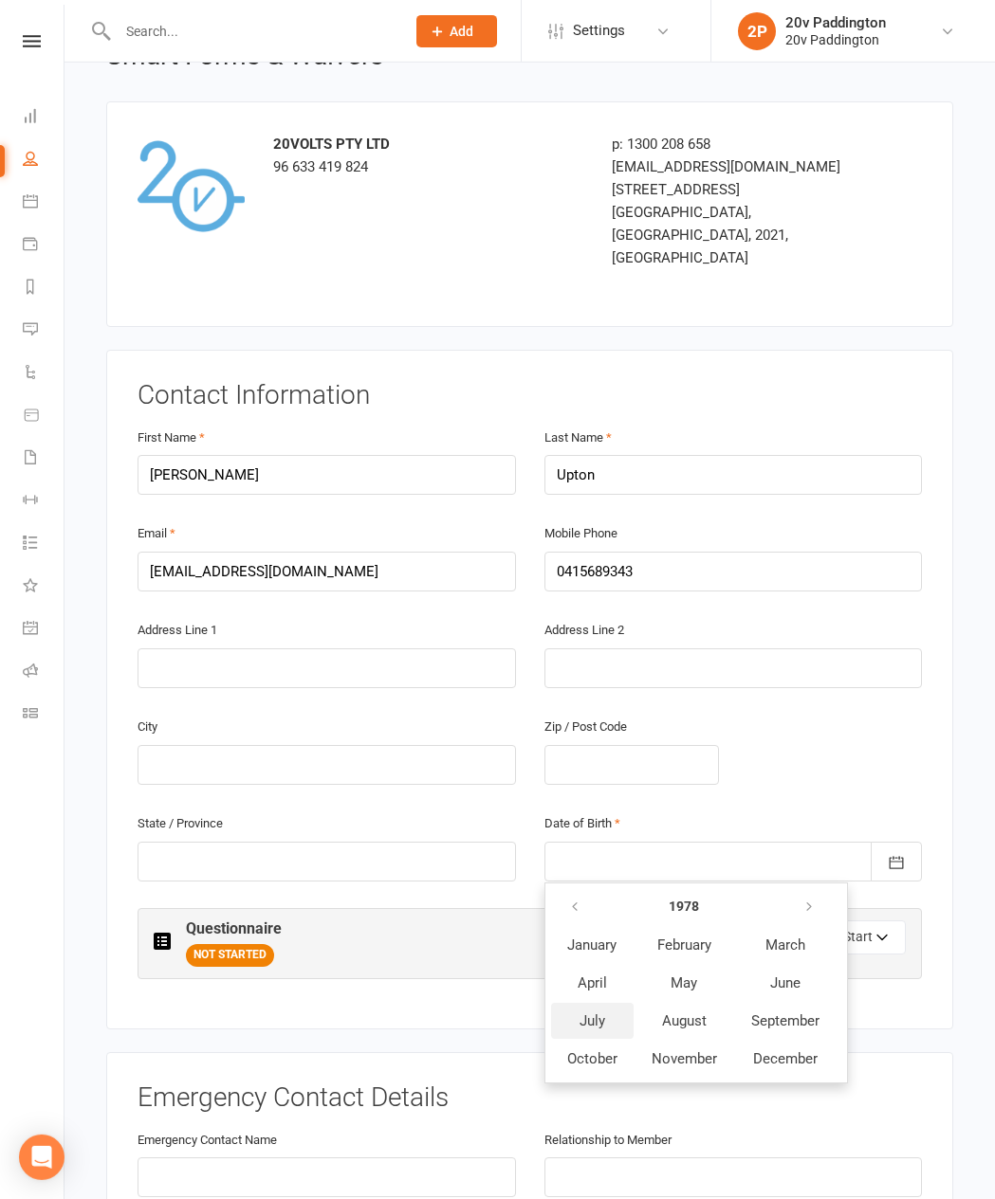
click at [588, 669] on span "July" at bounding box center [592, 1021] width 26 height 17
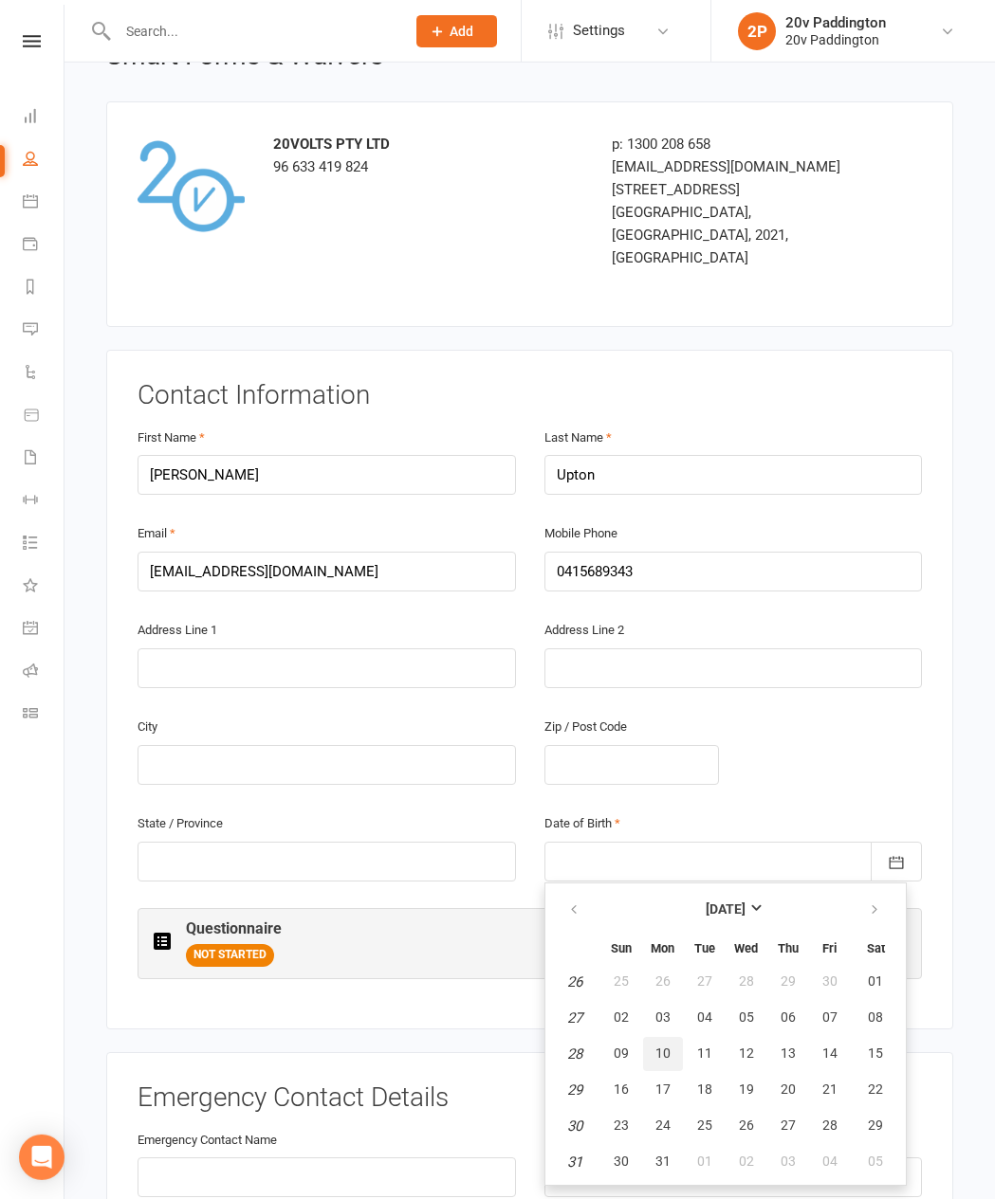
click at [655, 669] on button "10" at bounding box center [663, 1054] width 40 height 34
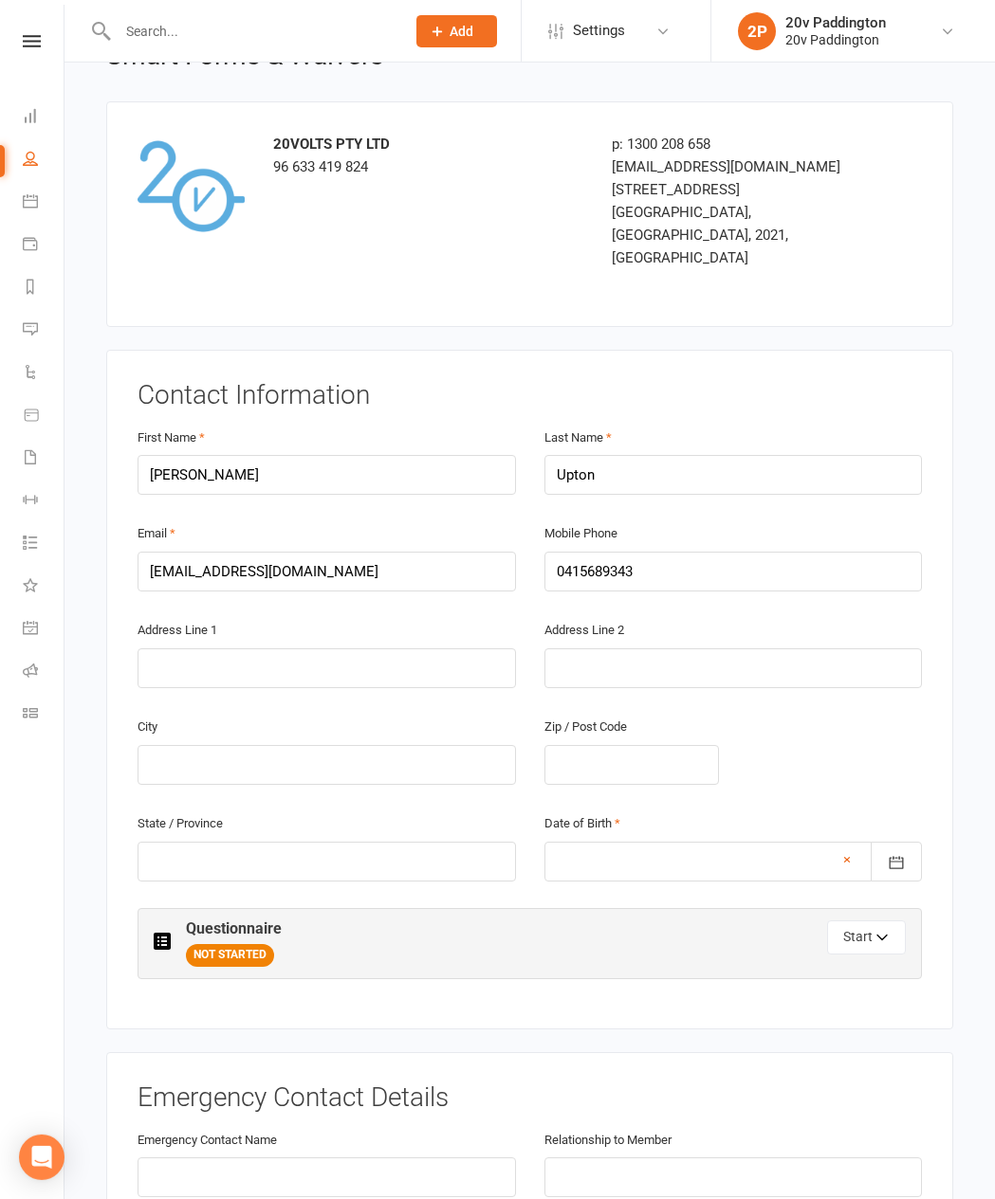
type input "[DATE]"
click at [889, 669] on button "Start" at bounding box center [866, 938] width 79 height 34
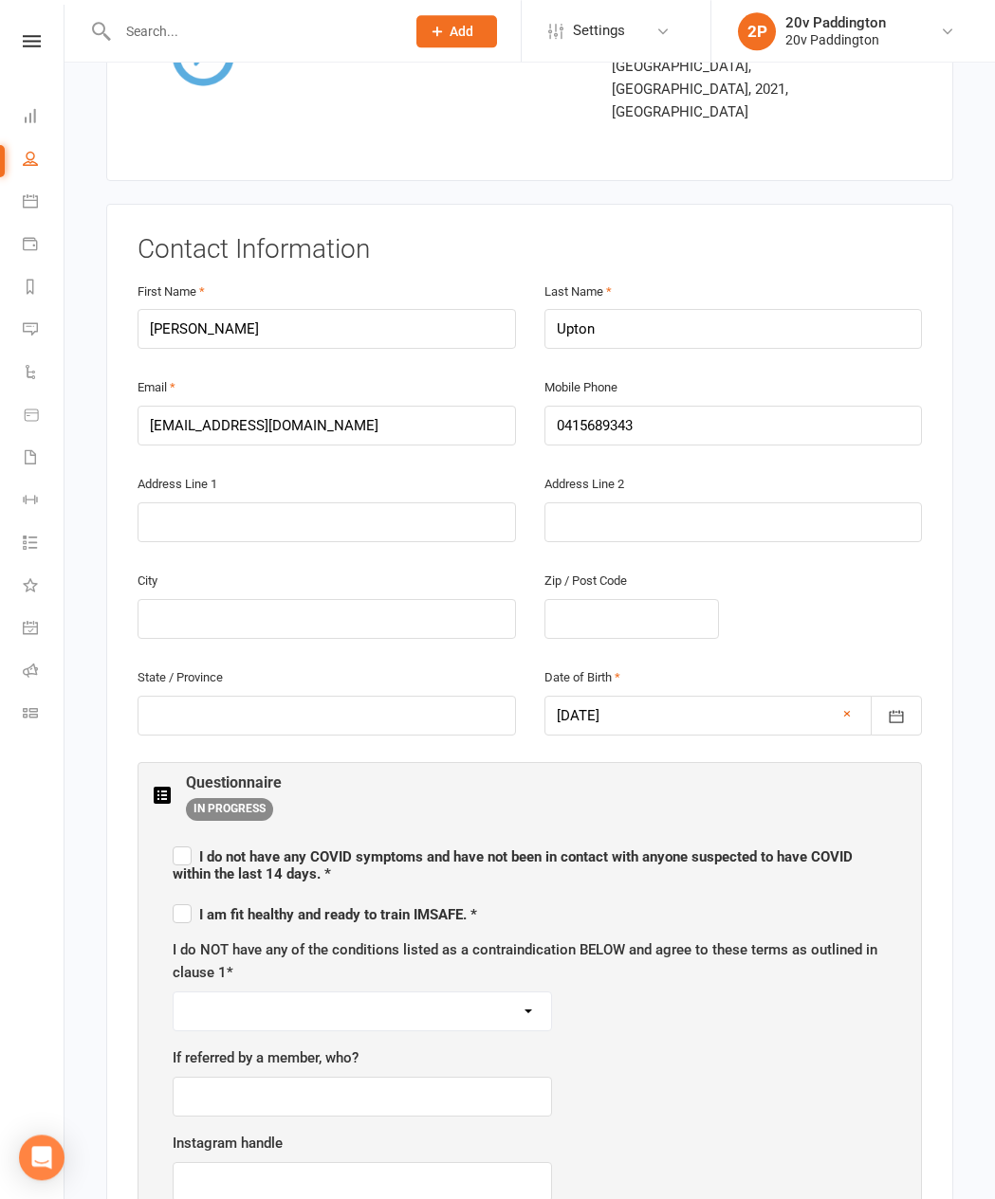
click at [217, 669] on span "I do not have any [MEDICAL_DATA] symptoms and have not been in contact with any…" at bounding box center [513, 866] width 680 height 34
click at [217, 669] on input "I do not have any [MEDICAL_DATA] symptoms and have not been in contact with any…" at bounding box center [530, 840] width 714 height 0
checkbox input "true"
click at [235, 669] on span "I am fit healthy and ready to train IMSAFE. *" at bounding box center [325, 914] width 304 height 17
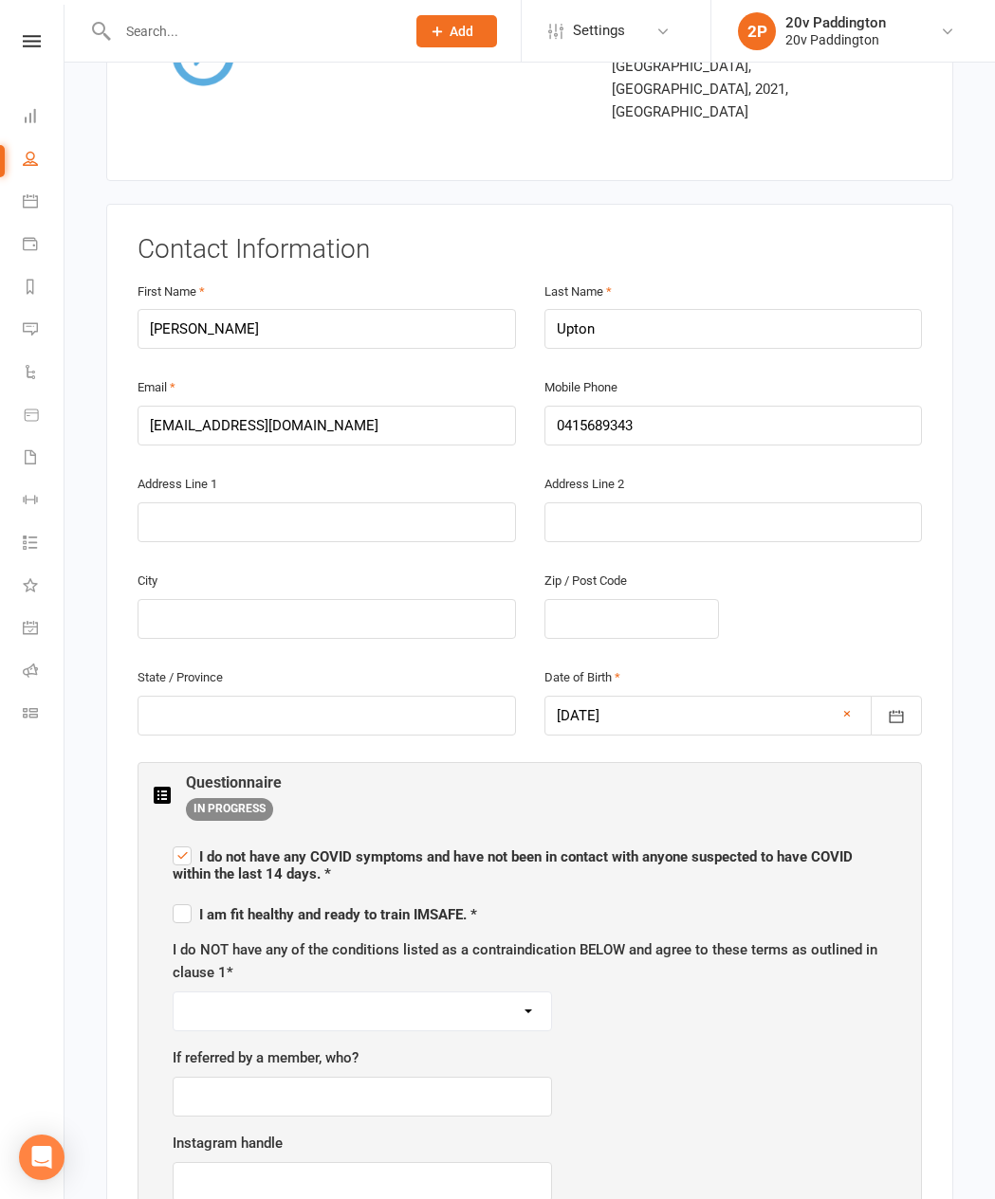
click at [235, 669] on input "I am fit healthy and ready to train IMSAFE. *" at bounding box center [325, 898] width 304 height 0
checkbox input "true"
click at [337, 669] on select "I AGREE" at bounding box center [362, 1012] width 377 height 38
select select "I AGREE"
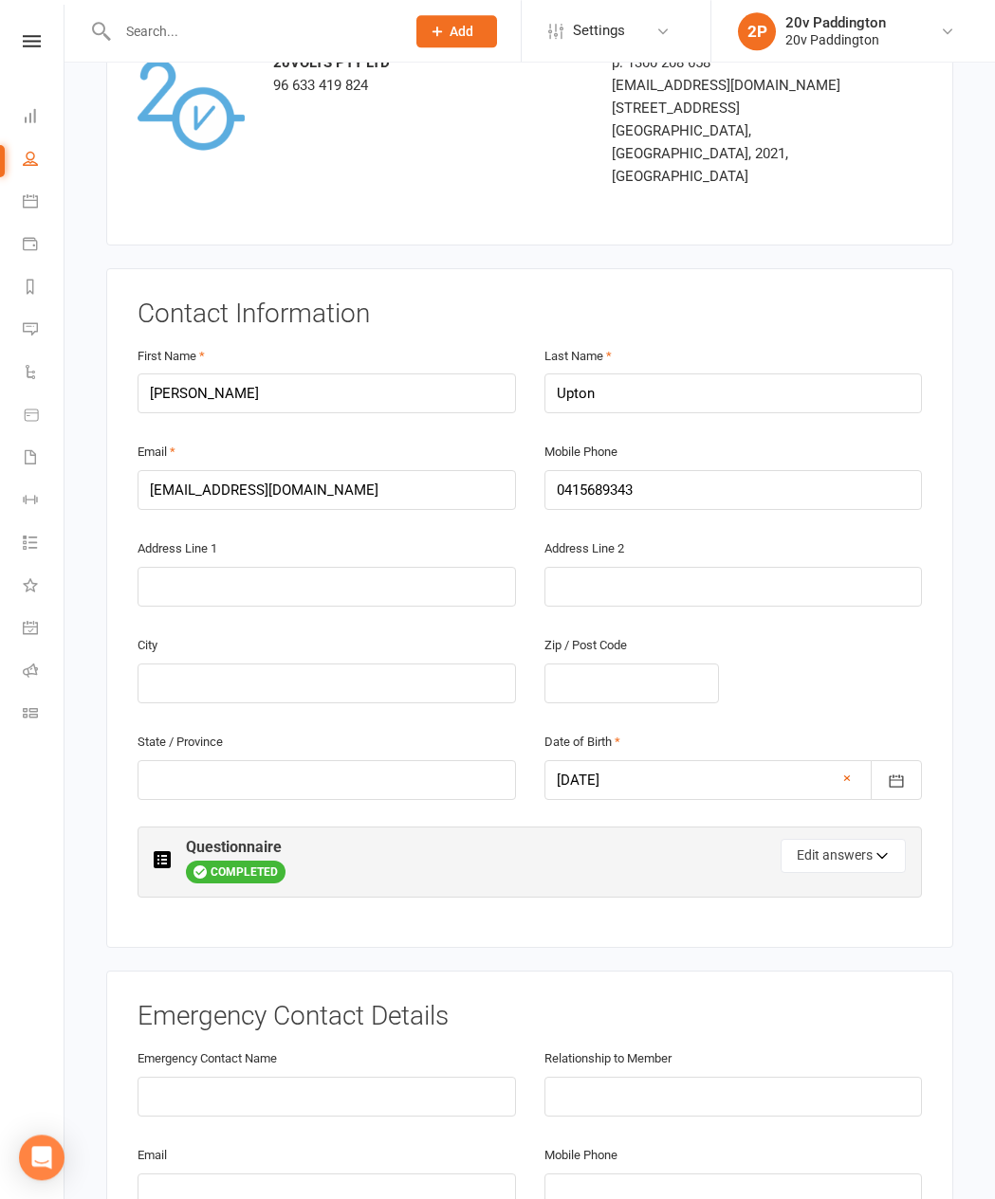
scroll to position [0, 0]
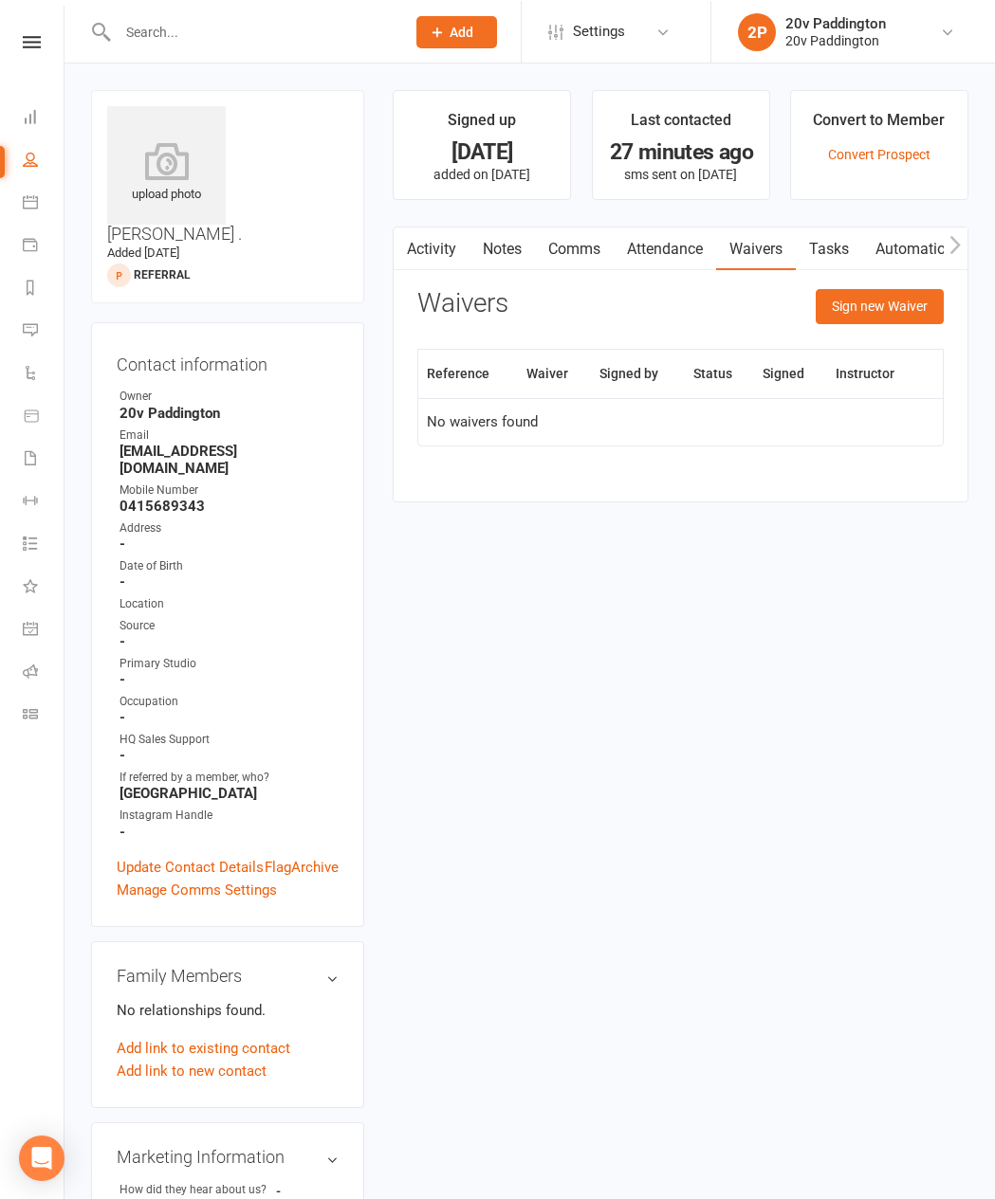
click at [498, 254] on link "Notes" at bounding box center [501, 249] width 65 height 44
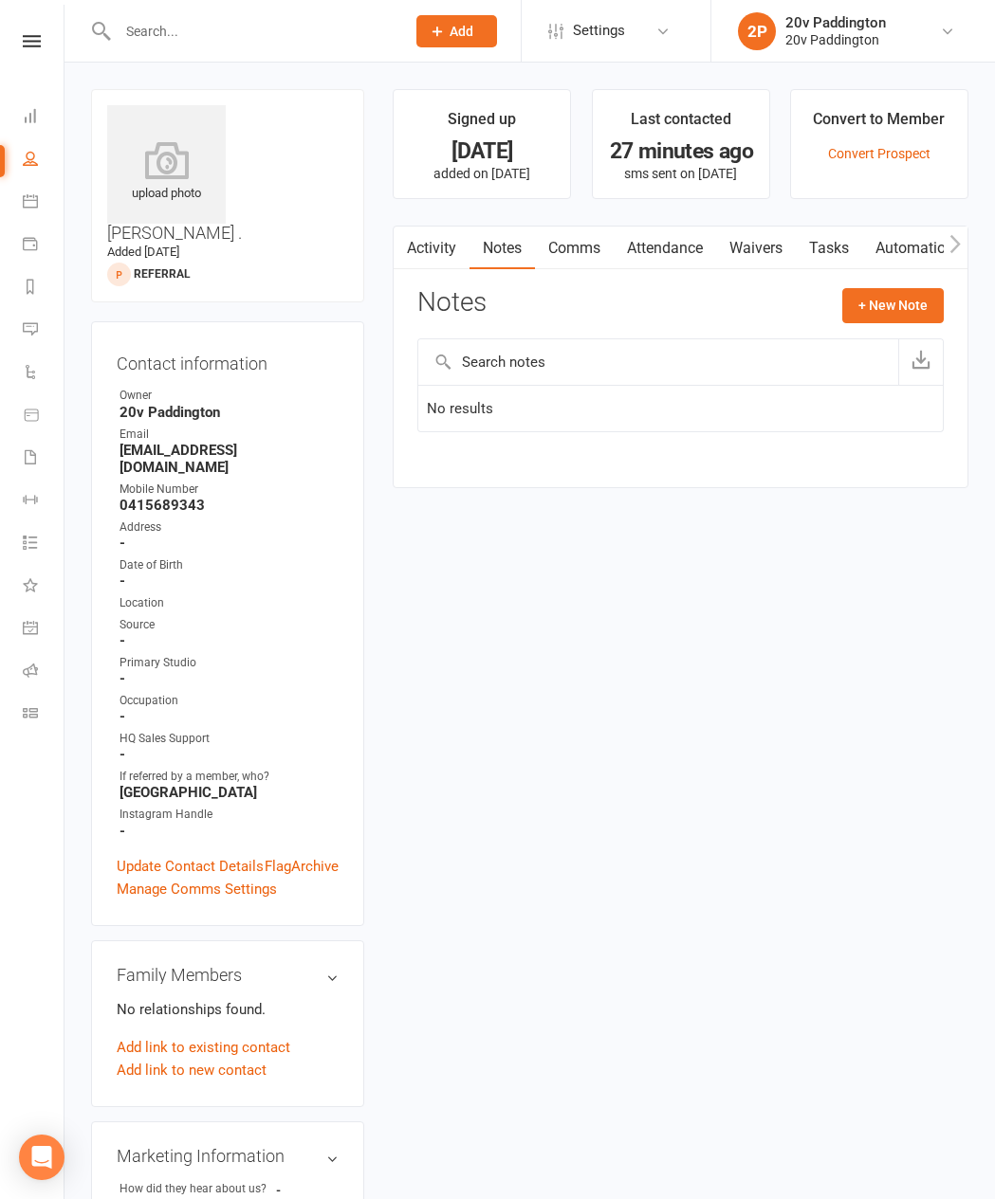
click at [884, 305] on button "+ New Note" at bounding box center [892, 305] width 101 height 34
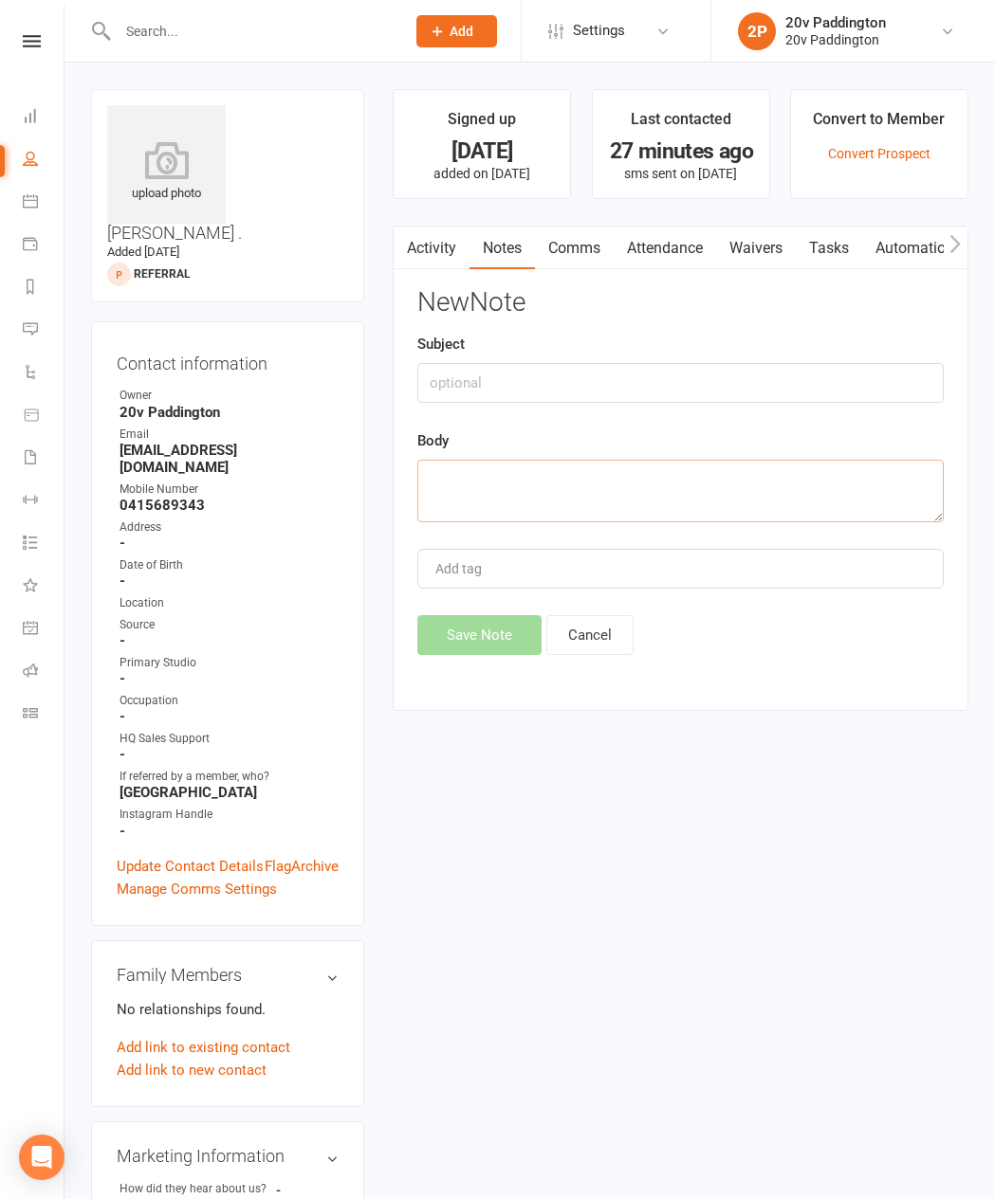
click at [594, 497] on textarea at bounding box center [680, 491] width 526 height 63
click at [427, 478] on textarea "[MEDICAL_DATA]" at bounding box center [680, 491] width 526 height 63
click at [627, 481] on textarea "Has [MEDICAL_DATA]" at bounding box center [680, 491] width 526 height 63
type textarea "Has Epilepsy - will look at getting clearance"
click at [485, 646] on button "Save Note" at bounding box center [479, 635] width 124 height 40
